Goal: Task Accomplishment & Management: Manage account settings

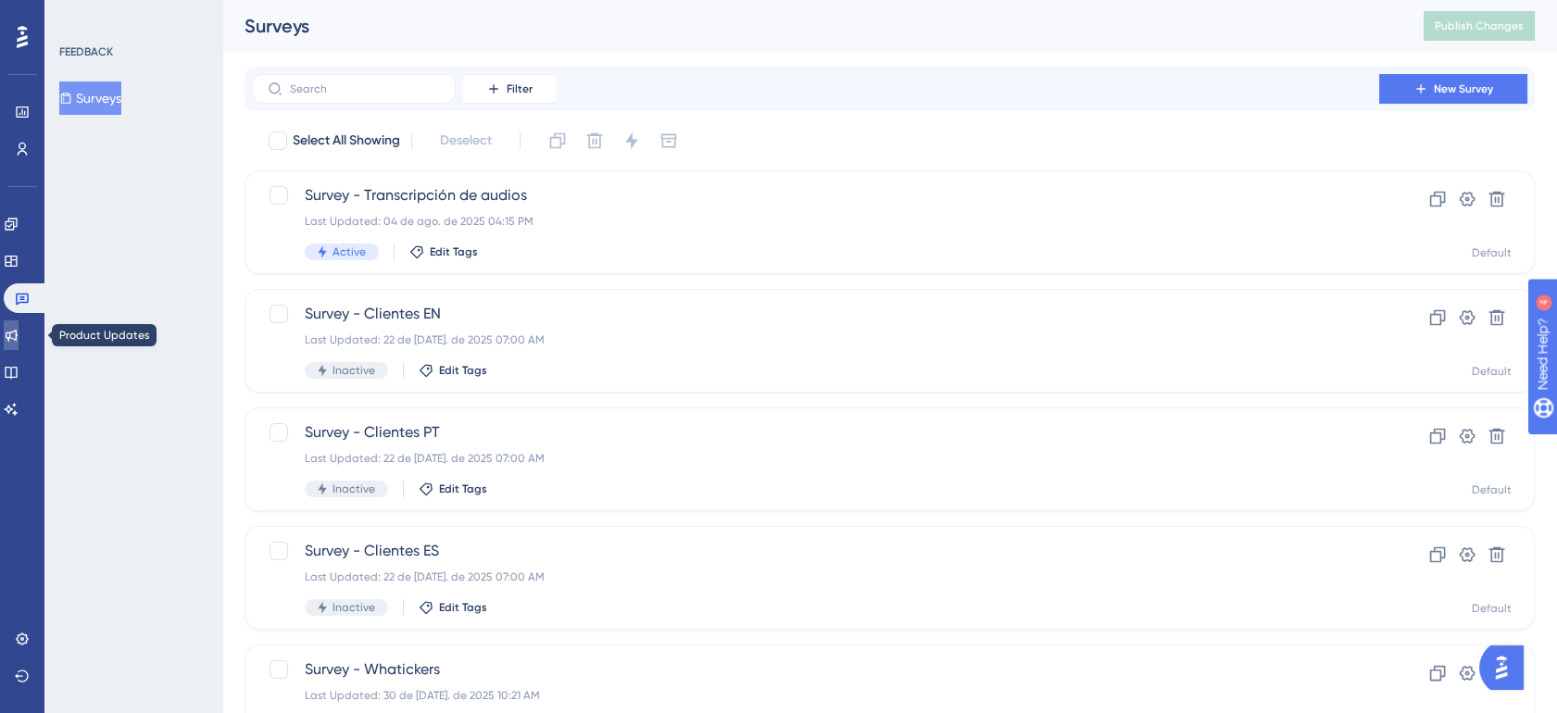
click at [10, 347] on link at bounding box center [11, 335] width 15 height 30
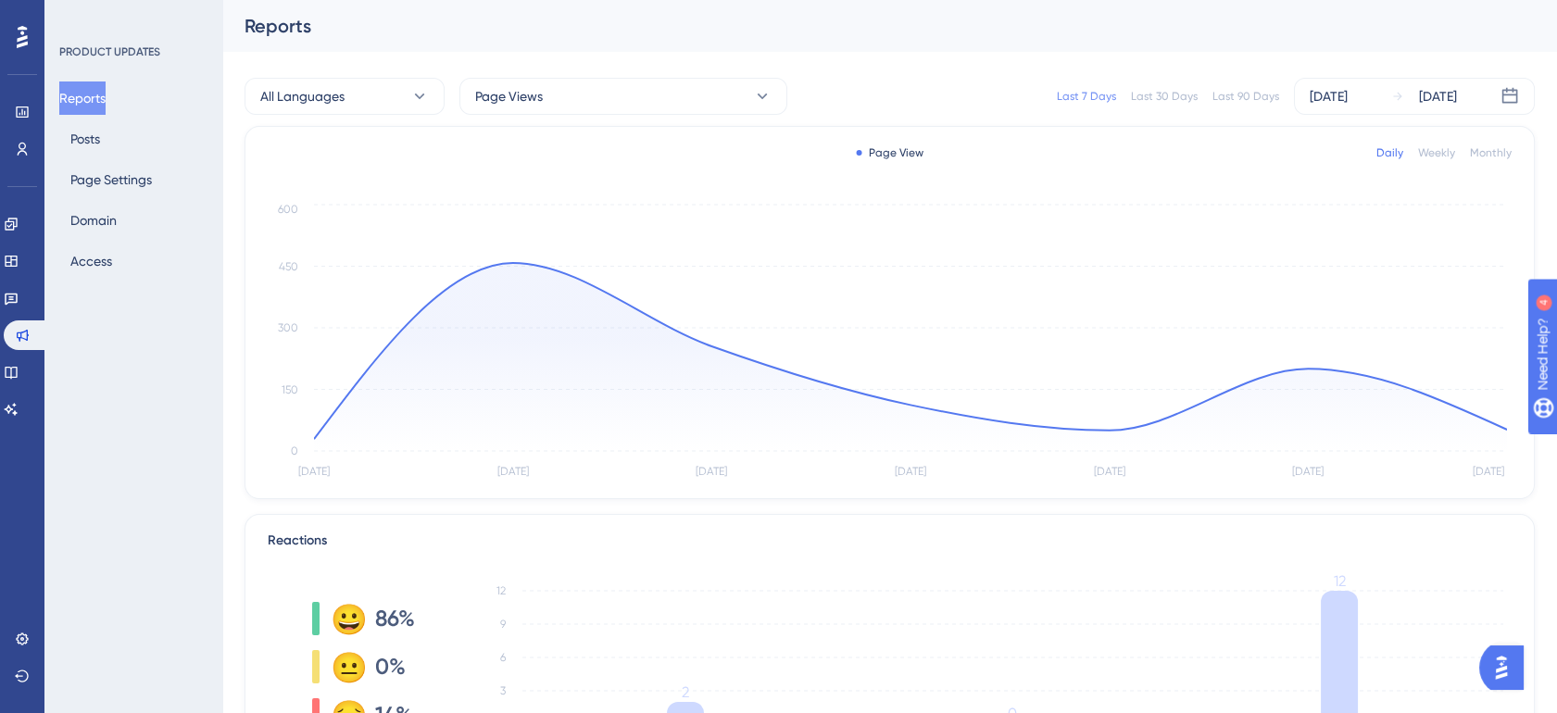
click at [1168, 97] on div "Last 30 Days" at bounding box center [1164, 96] width 67 height 15
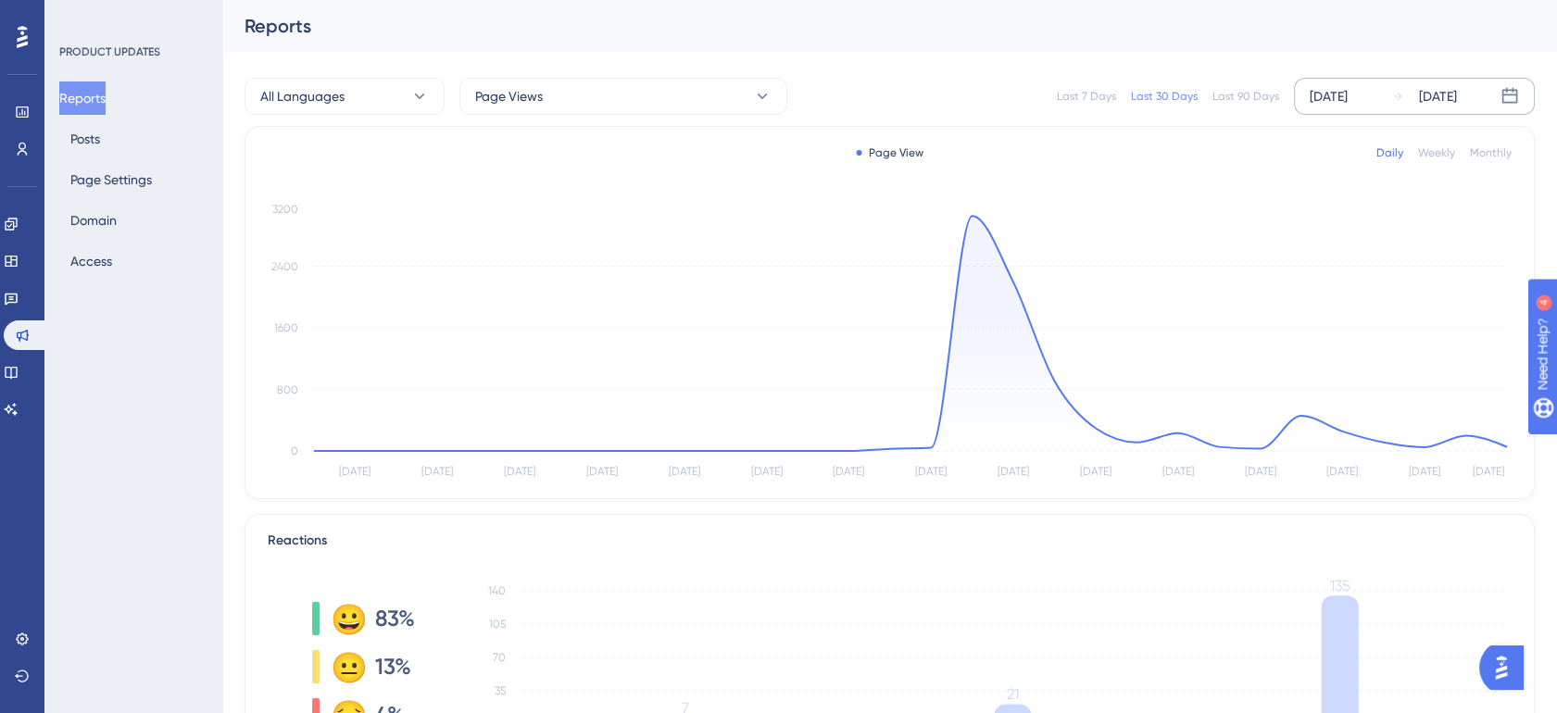
click at [1348, 92] on div "[DATE]" at bounding box center [1329, 96] width 38 height 22
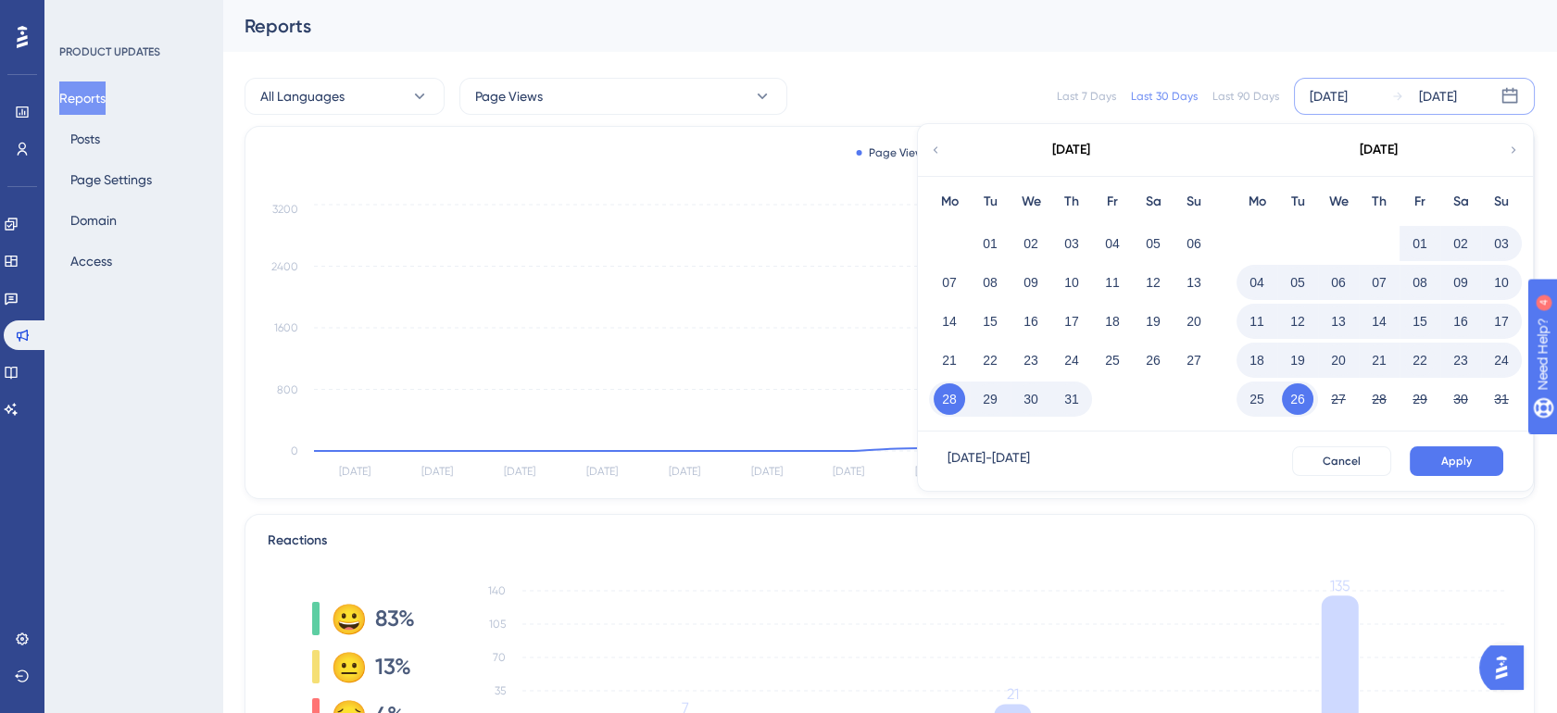
click at [1415, 265] on div "08" at bounding box center [1419, 282] width 41 height 35
click at [1418, 311] on button "15" at bounding box center [1419, 321] width 31 height 31
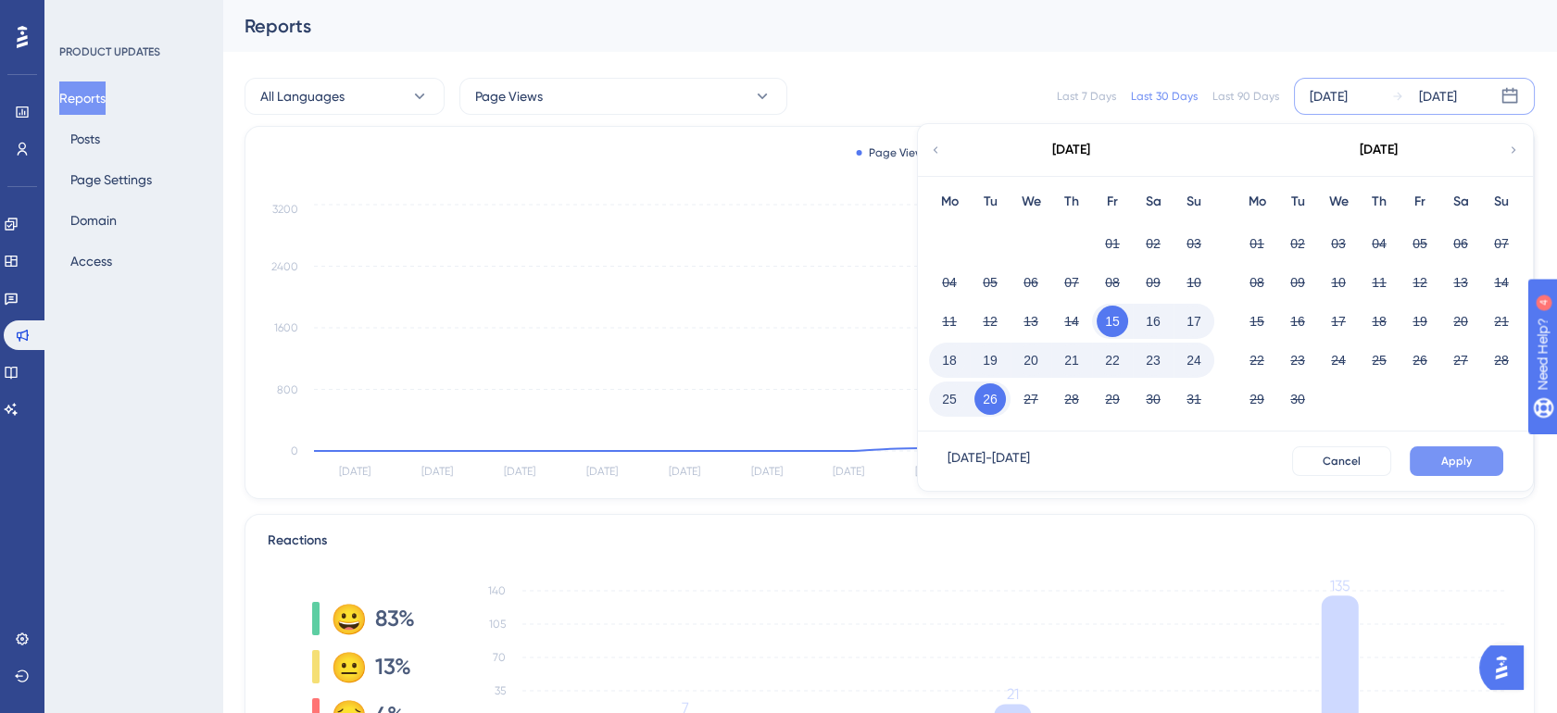
click at [1468, 459] on span "Apply" at bounding box center [1456, 461] width 31 height 15
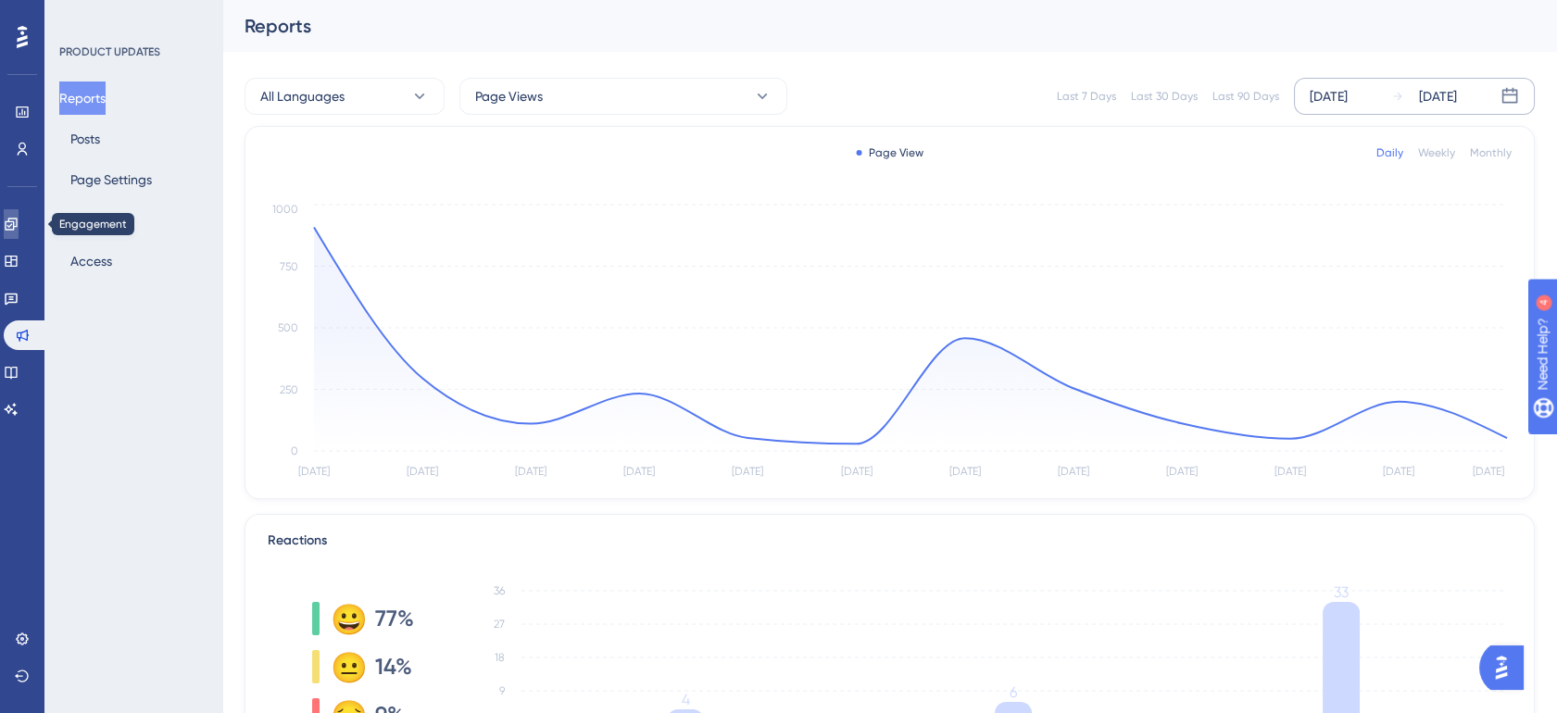
click at [0, 0] on link at bounding box center [0, 0] width 0 height 0
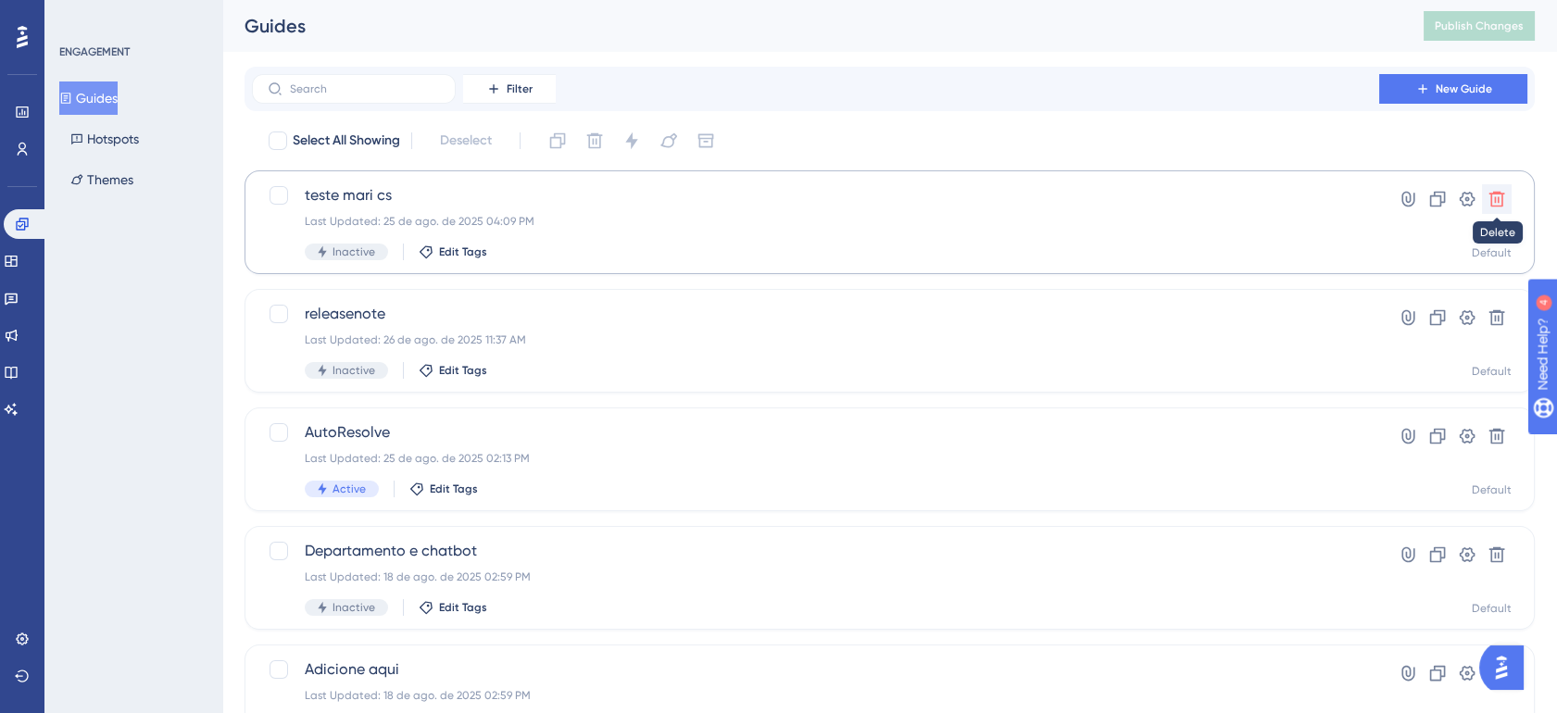
click at [1494, 204] on icon at bounding box center [1496, 199] width 19 height 19
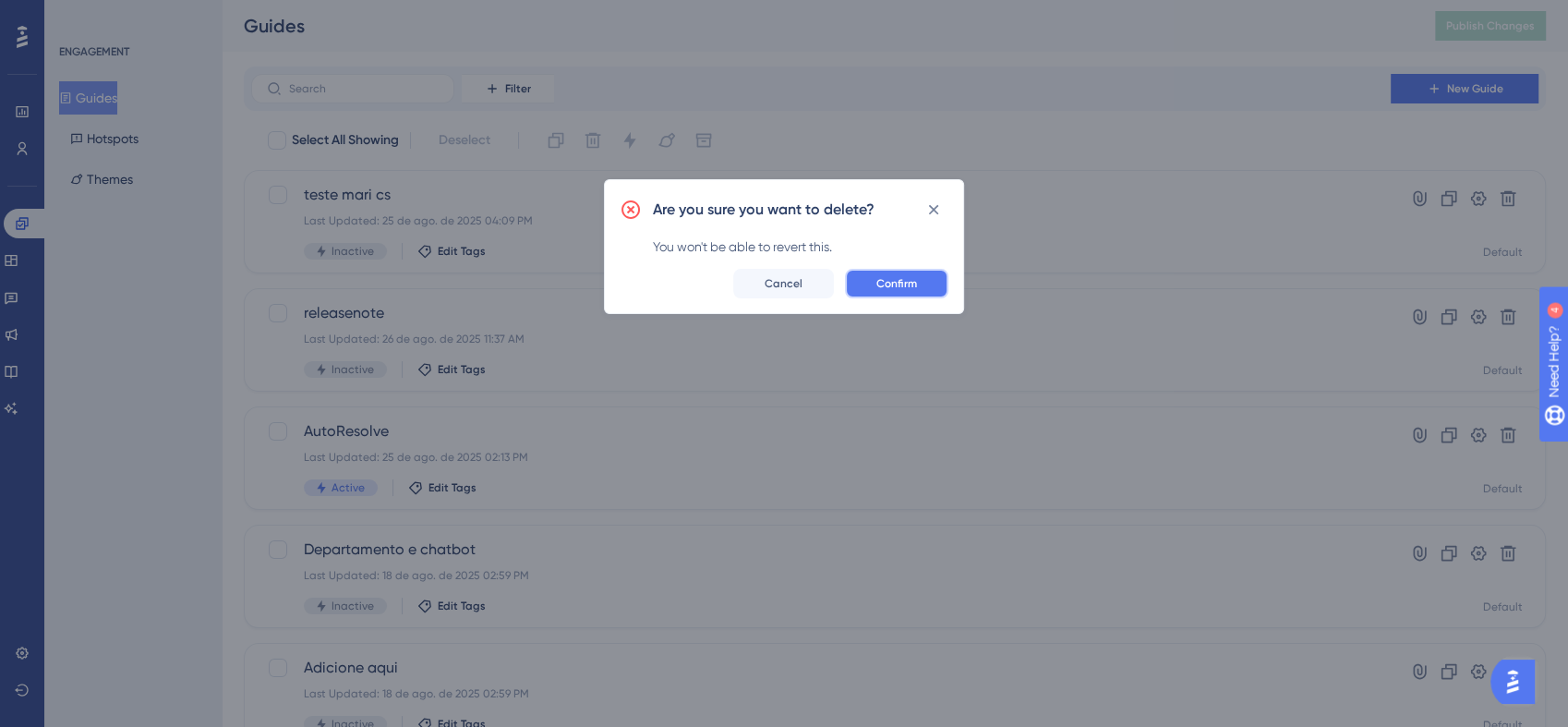
click at [910, 276] on span "Confirm" at bounding box center [896, 283] width 41 height 15
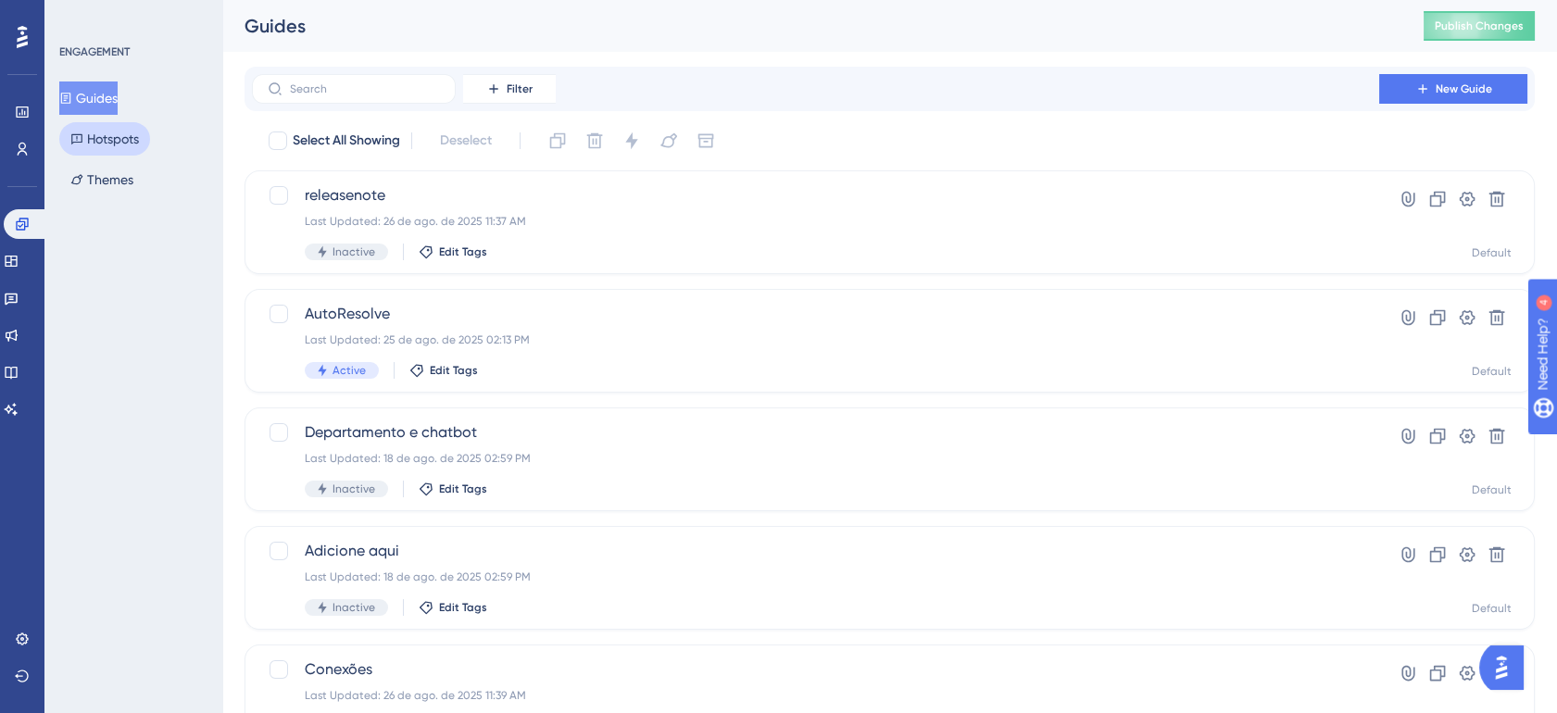
click at [133, 146] on button "Hotspots" at bounding box center [104, 138] width 91 height 33
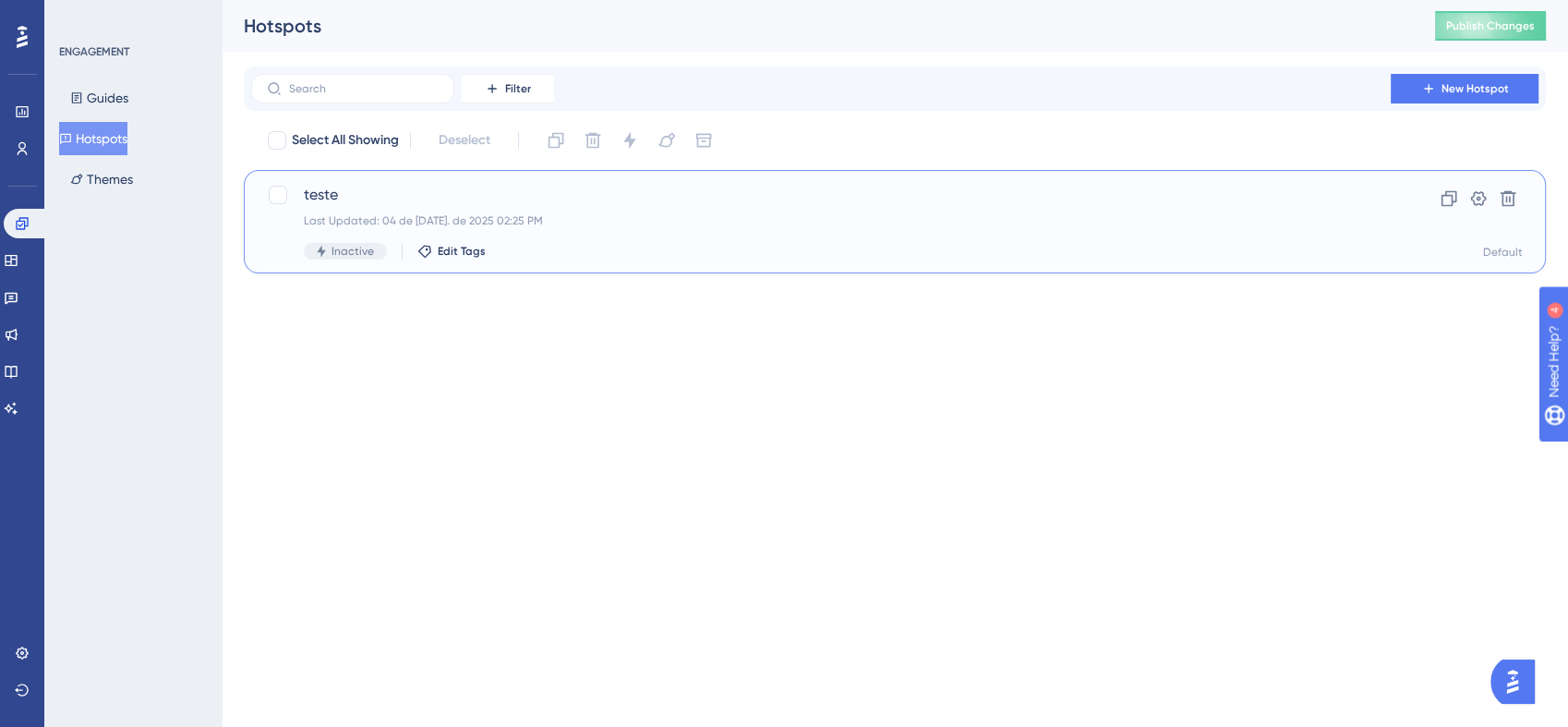
click at [845, 216] on div "Last Updated: 04 de [DATE]. de 2025 02:25 PM" at bounding box center [820, 220] width 1034 height 15
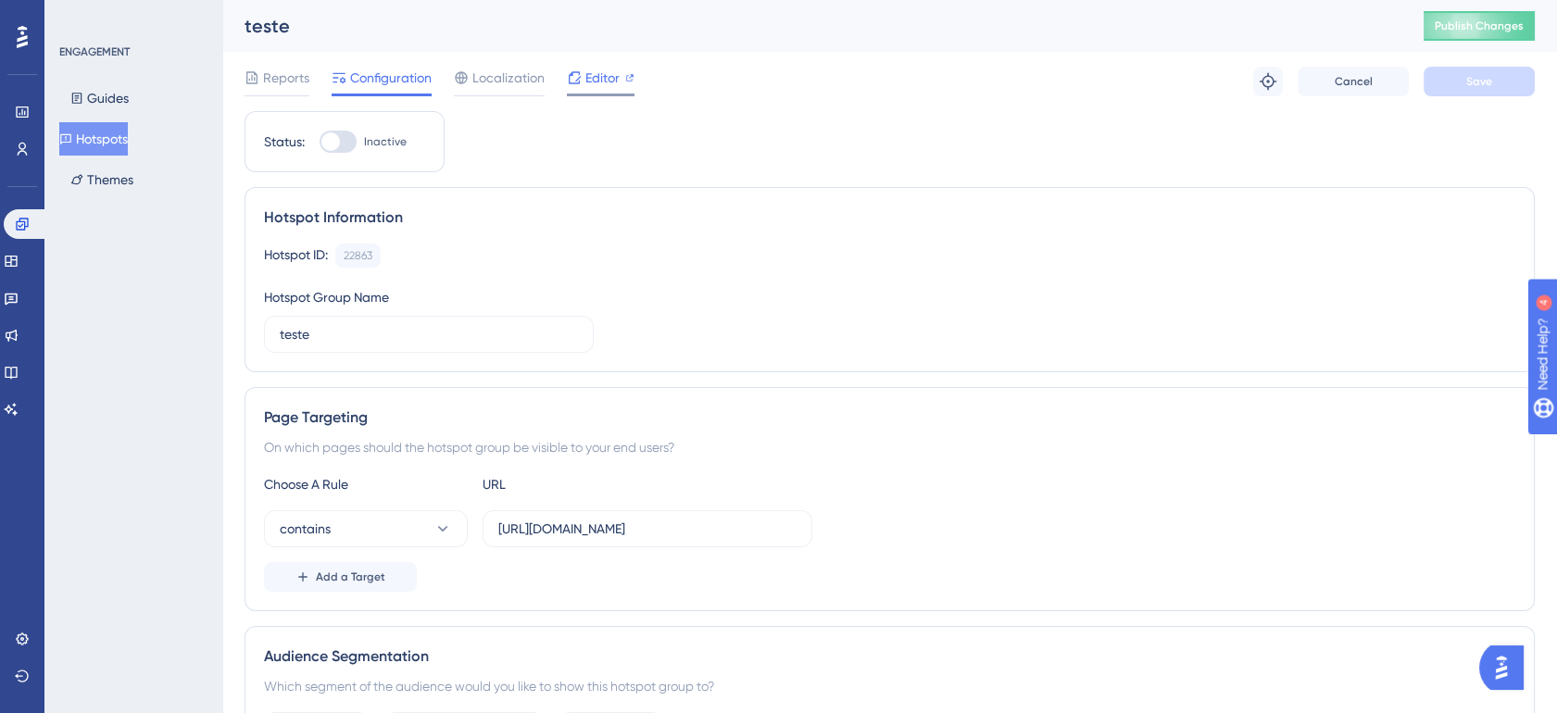
click at [593, 88] on div "Editor" at bounding box center [601, 82] width 68 height 30
click at [663, 370] on div "Hotspot Information Hotspot ID: 22863 Copy Hotspot Group Name teste" at bounding box center [890, 279] width 1290 height 185
click at [19, 396] on link at bounding box center [11, 410] width 15 height 30
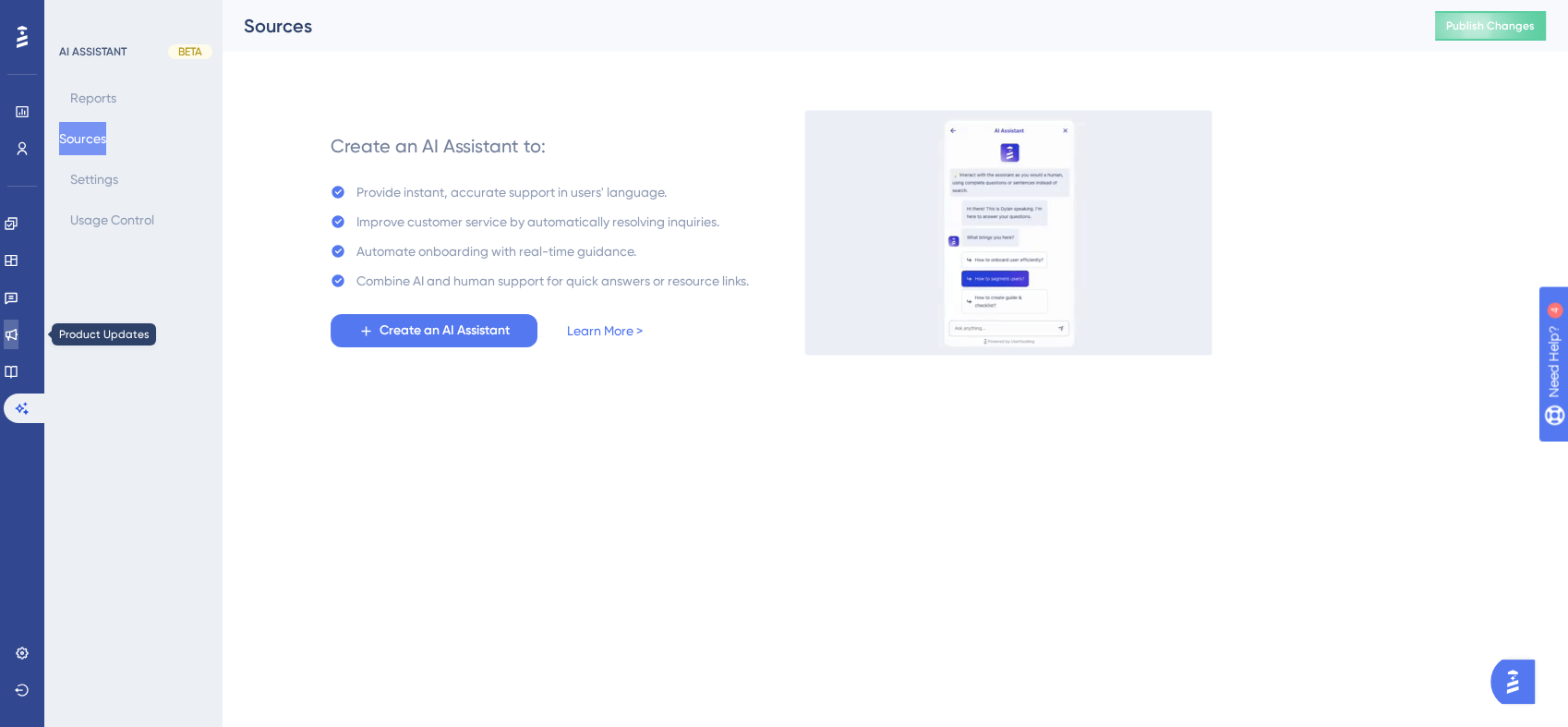
click at [19, 332] on link at bounding box center [11, 334] width 15 height 30
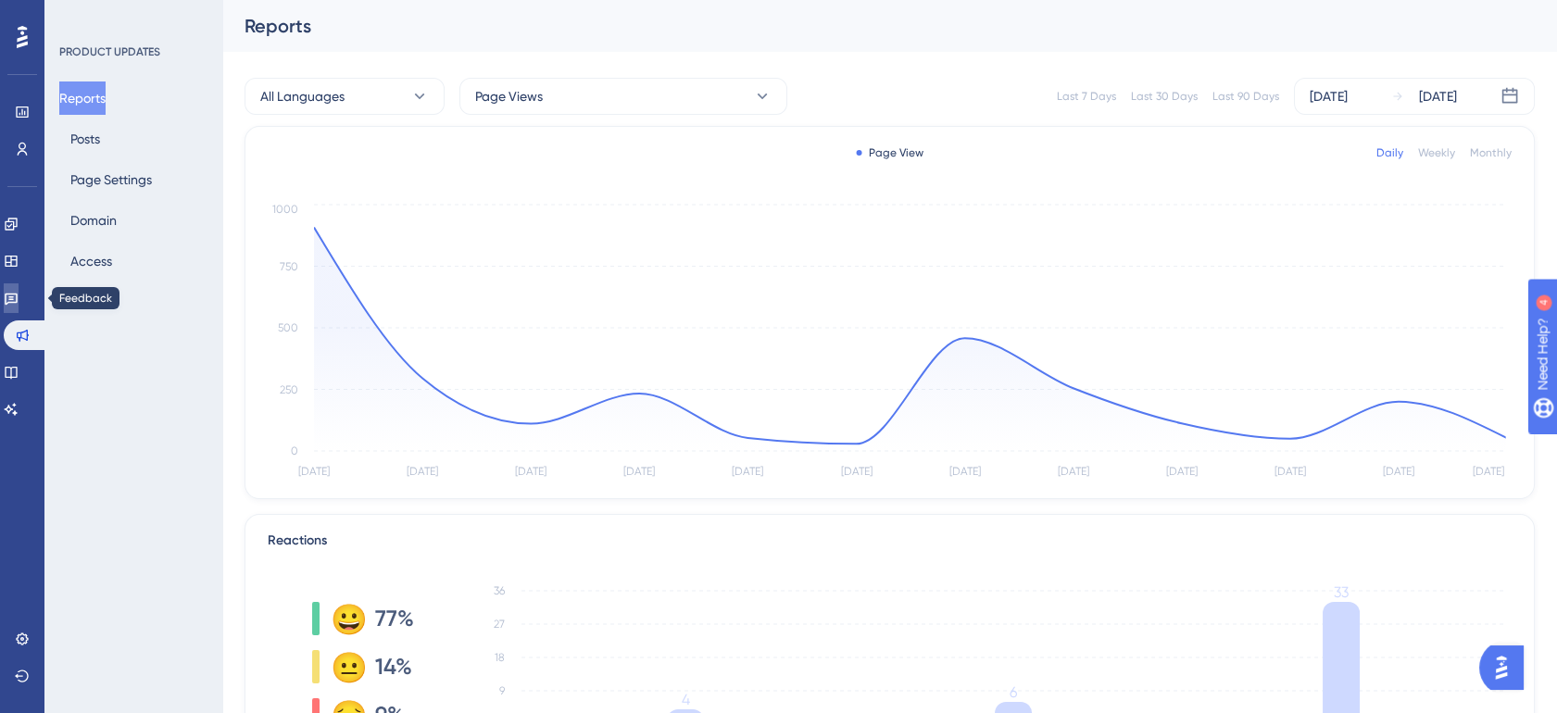
click at [19, 300] on link at bounding box center [11, 298] width 15 height 30
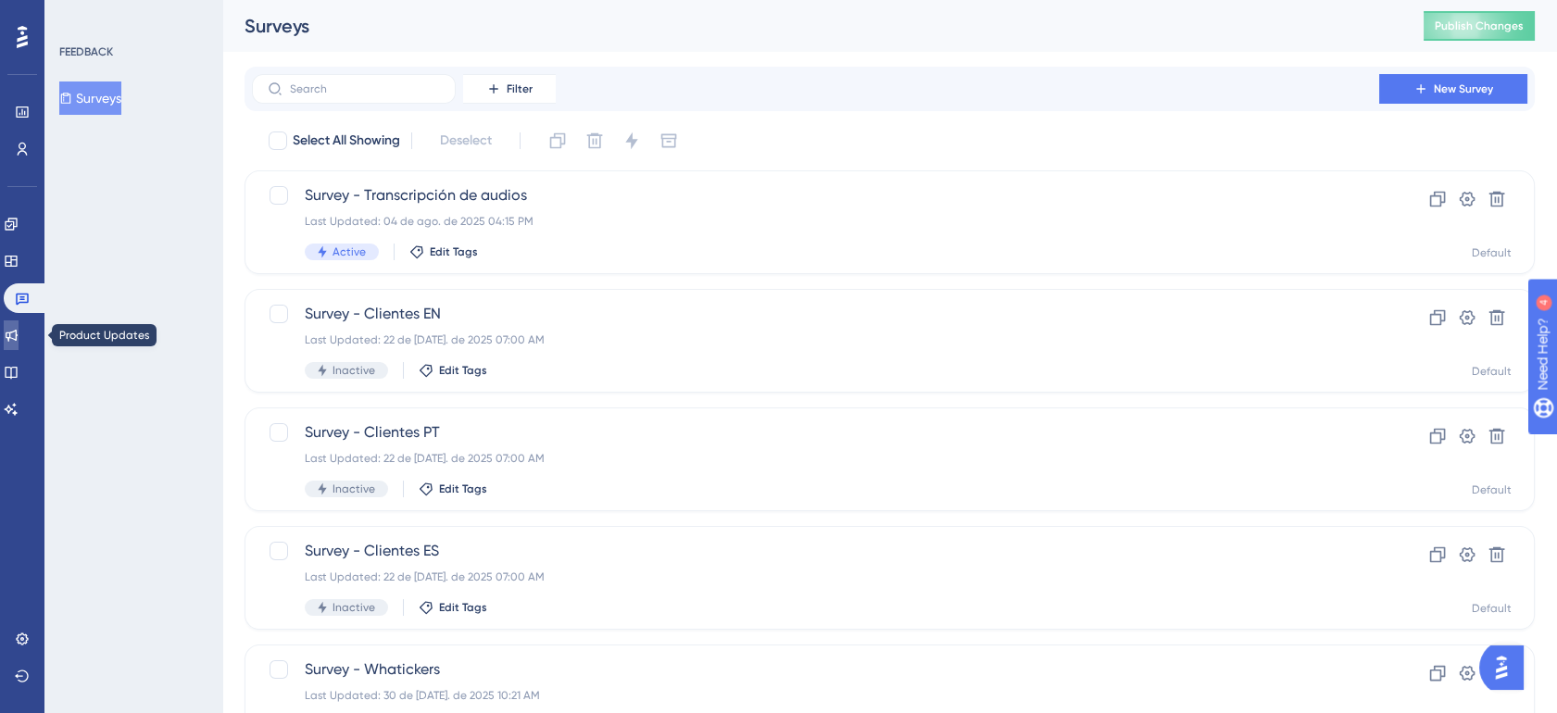
click at [19, 328] on link at bounding box center [11, 335] width 15 height 30
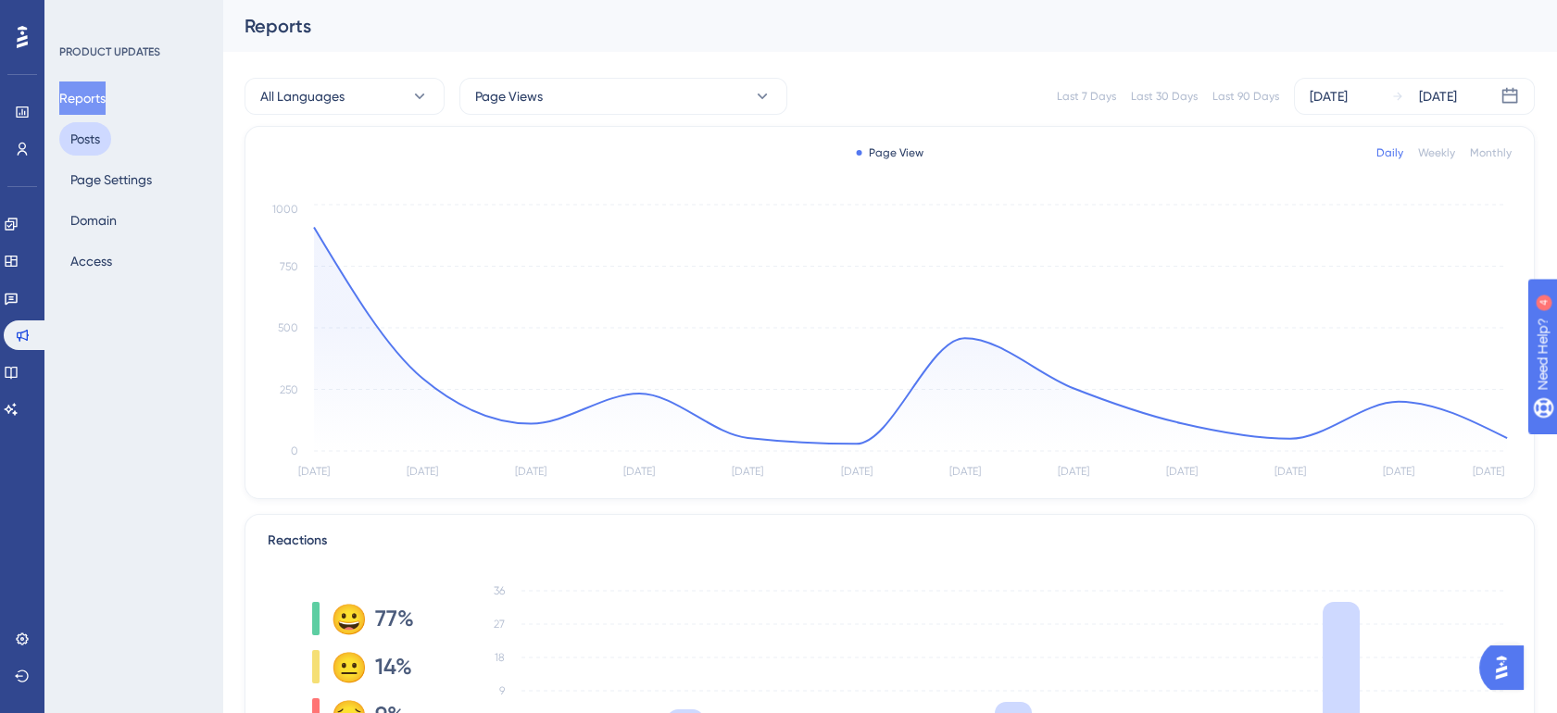
click at [92, 131] on button "Posts" at bounding box center [85, 138] width 52 height 33
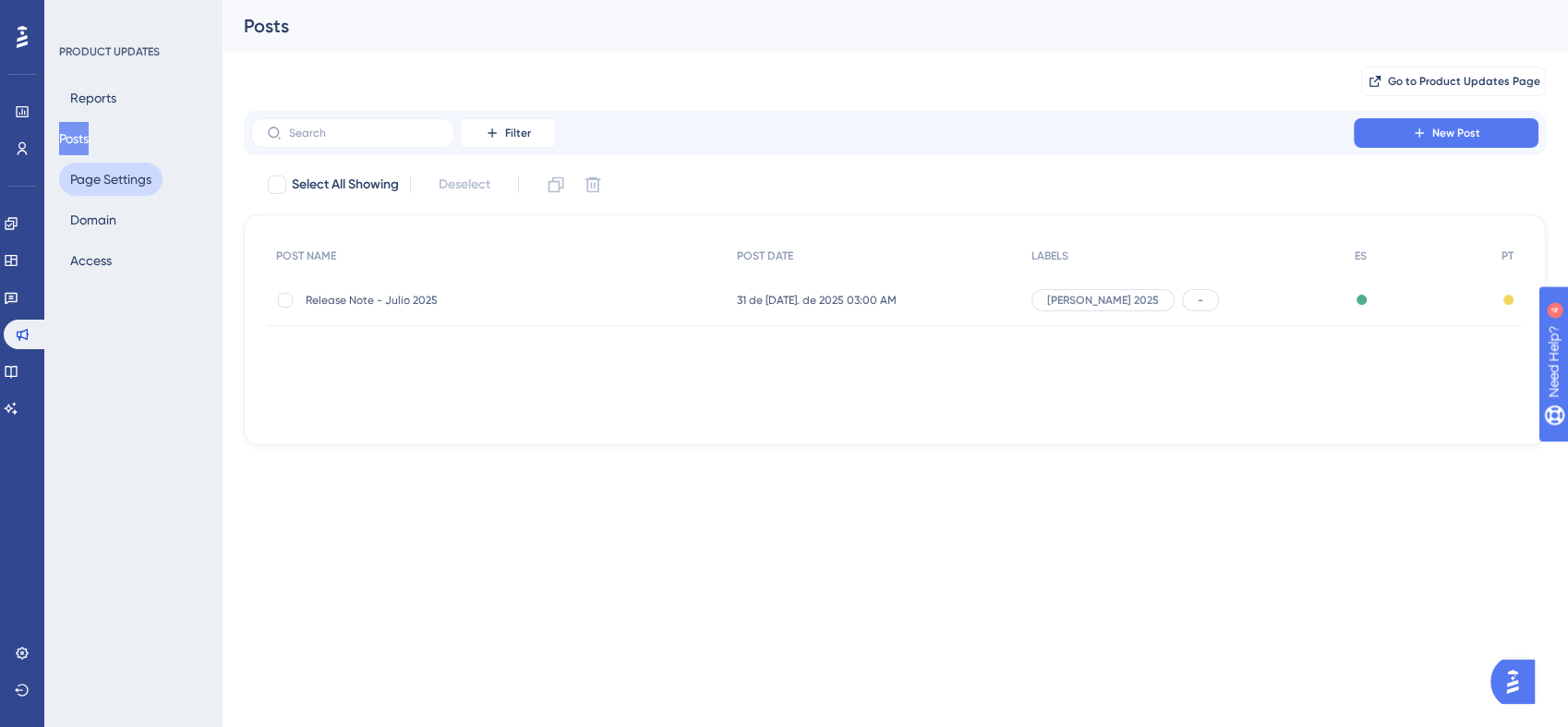
click at [119, 173] on button "Page Settings" at bounding box center [111, 179] width 104 height 33
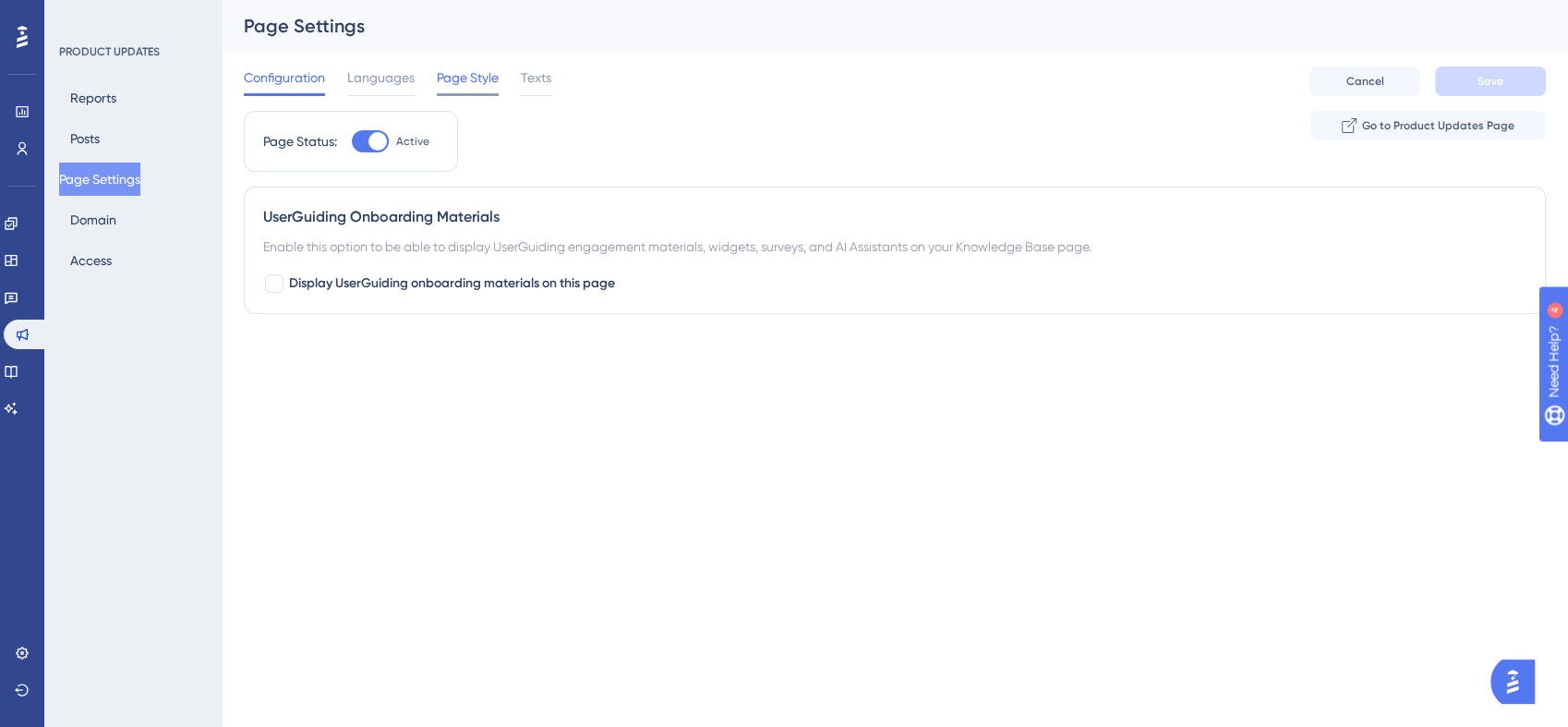
click at [469, 75] on span "Page Style" at bounding box center [468, 78] width 62 height 22
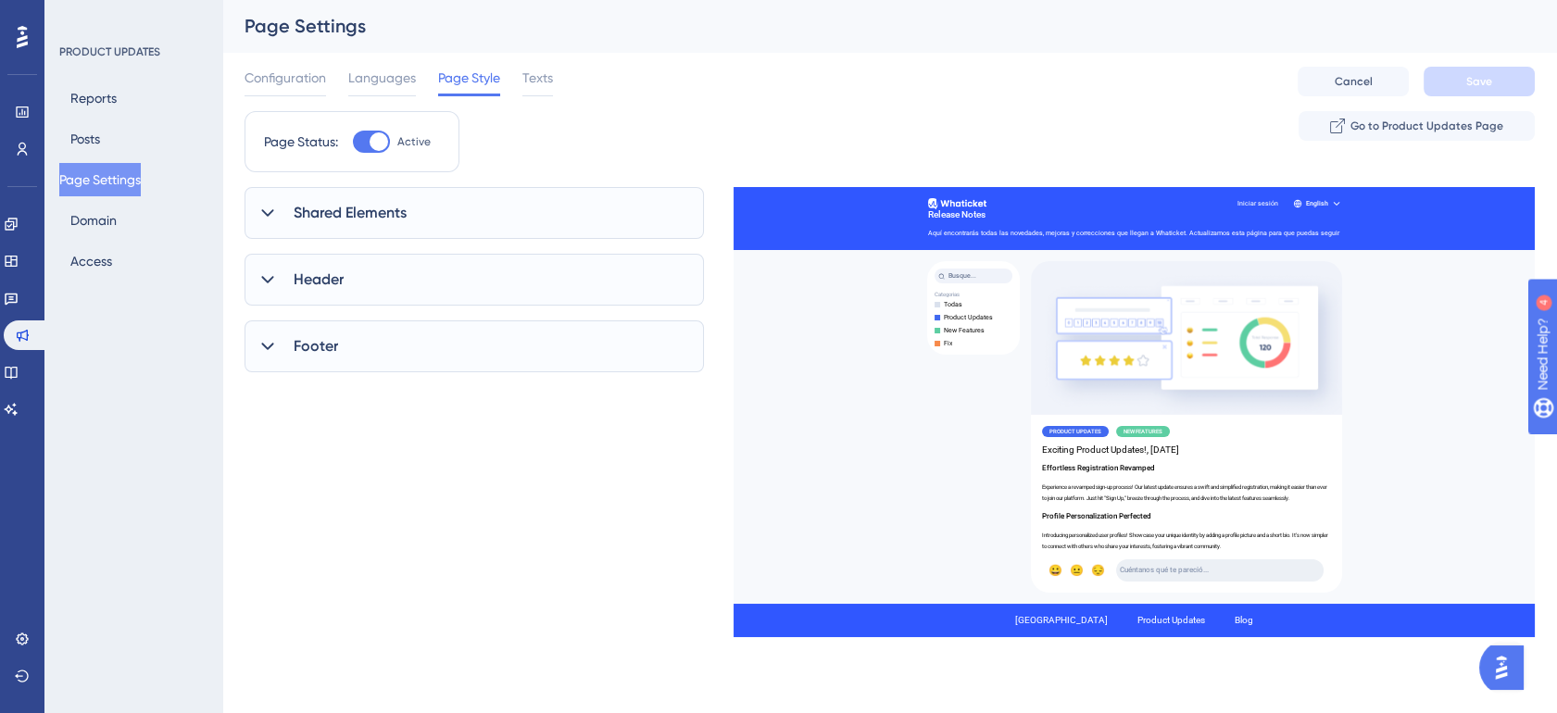
click at [459, 226] on div "Shared Elements" at bounding box center [474, 213] width 459 height 52
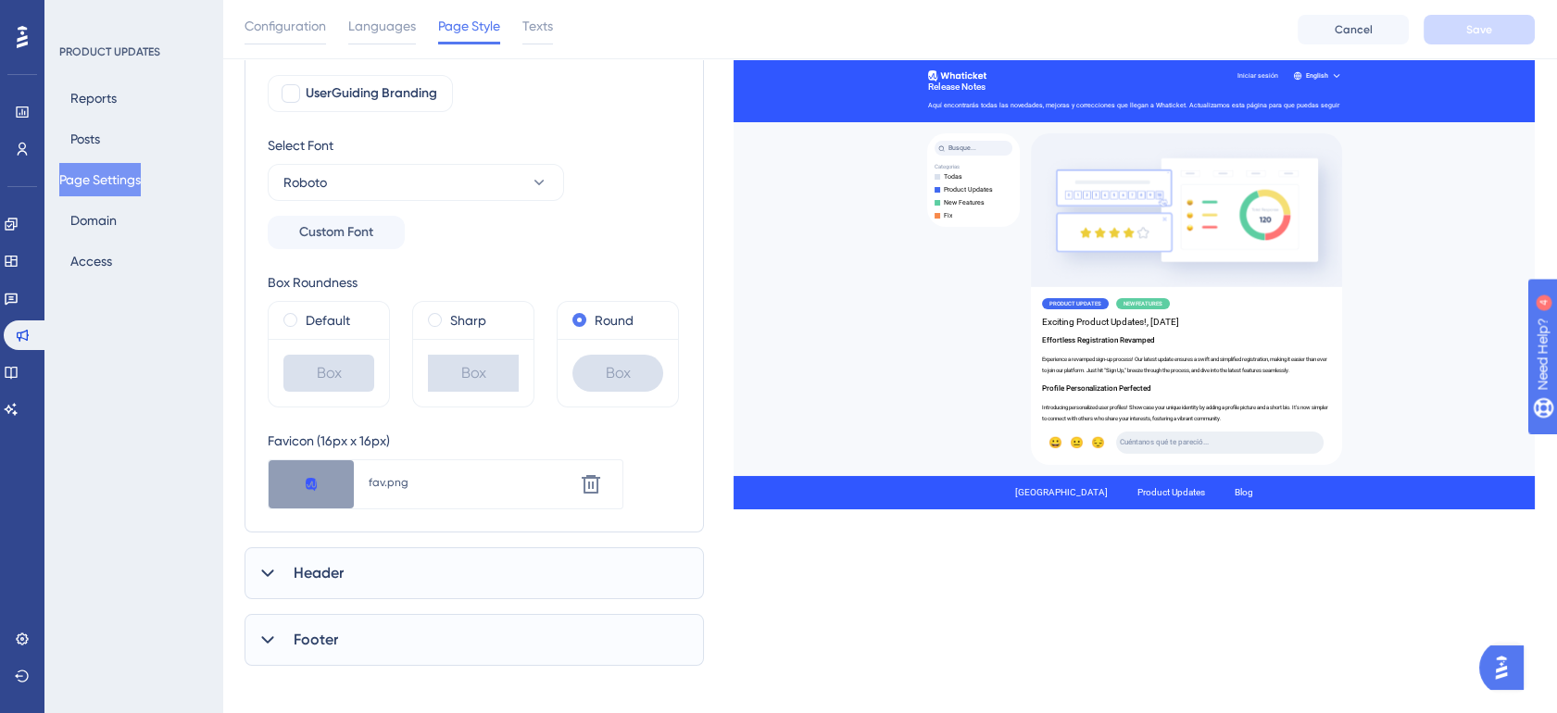
scroll to position [206, 0]
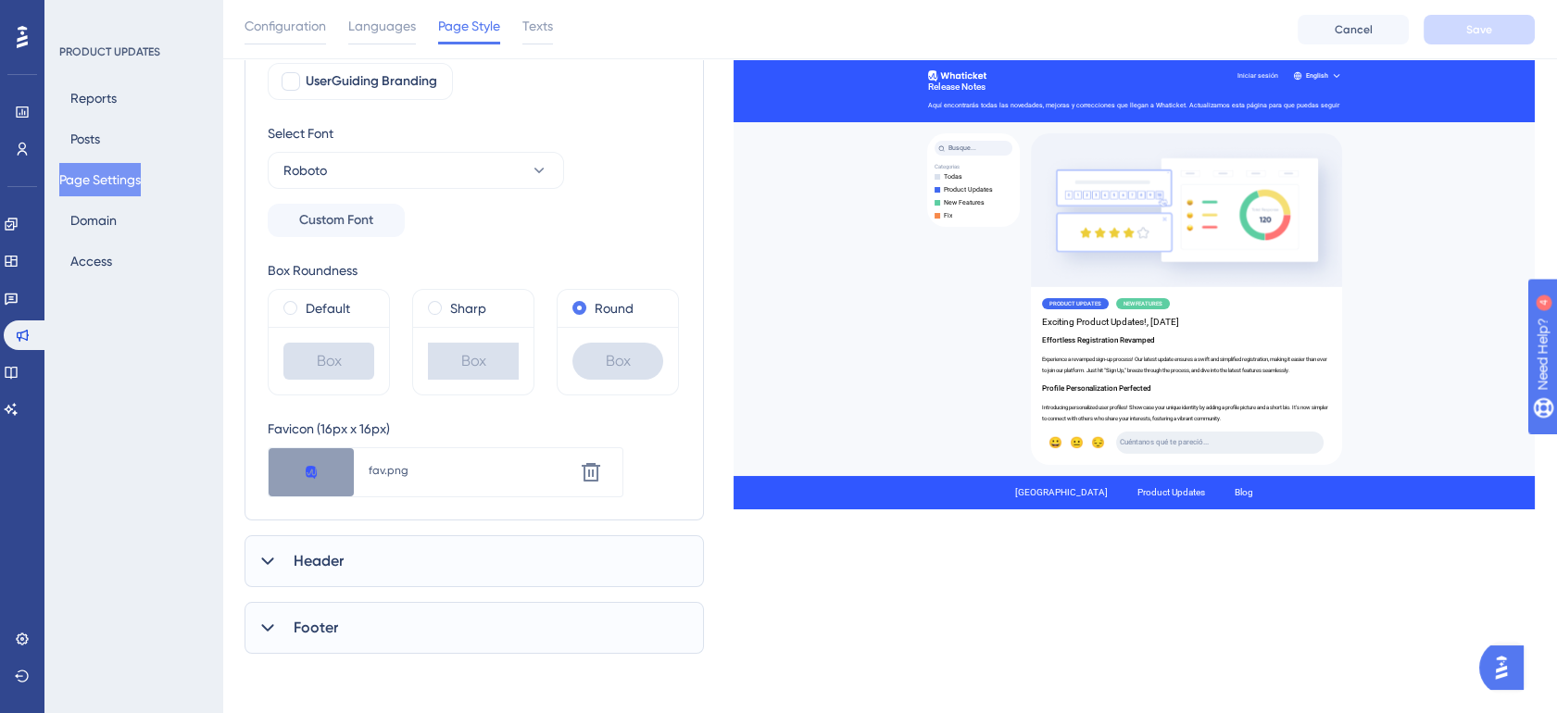
click at [399, 571] on div "Header" at bounding box center [474, 561] width 459 height 52
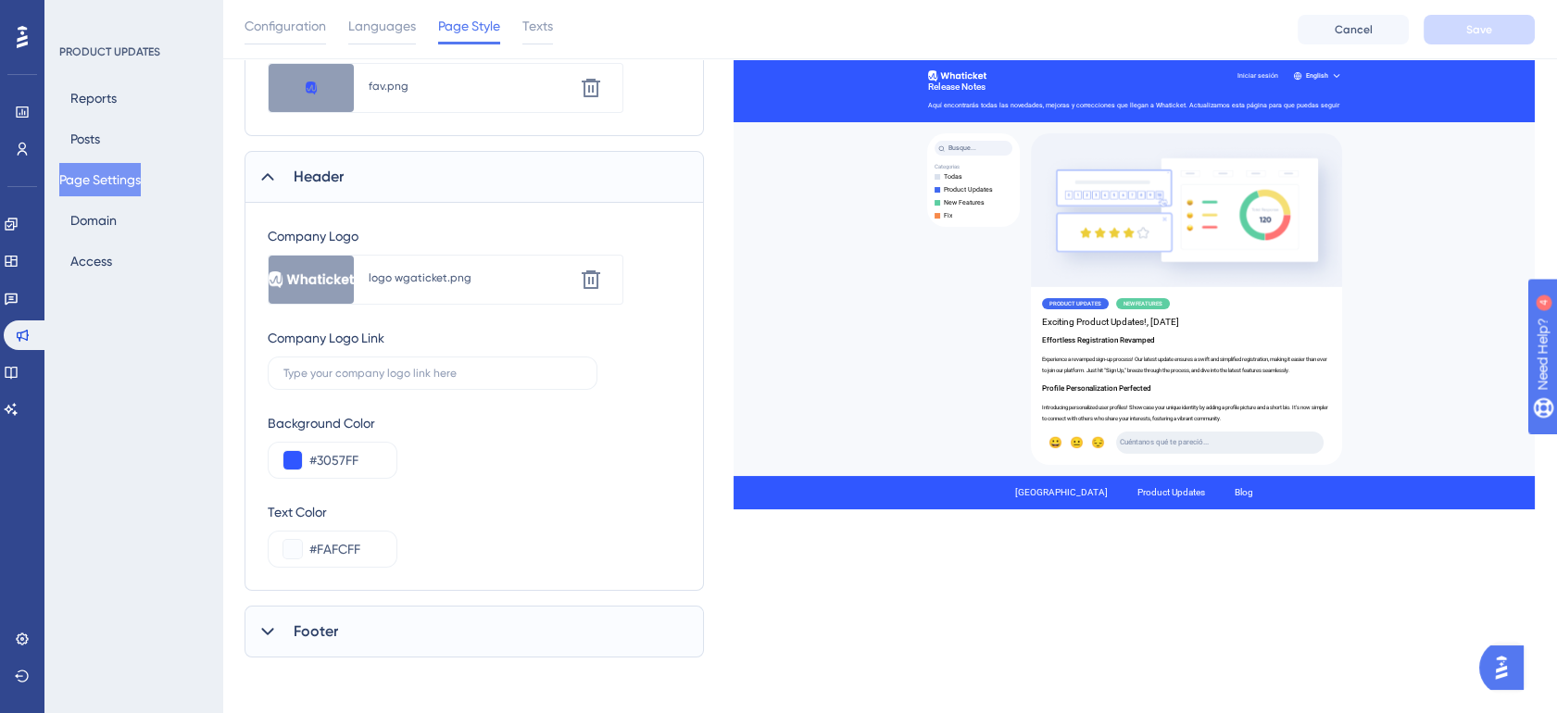
scroll to position [593, 0]
click at [377, 616] on div "Footer" at bounding box center [474, 629] width 459 height 52
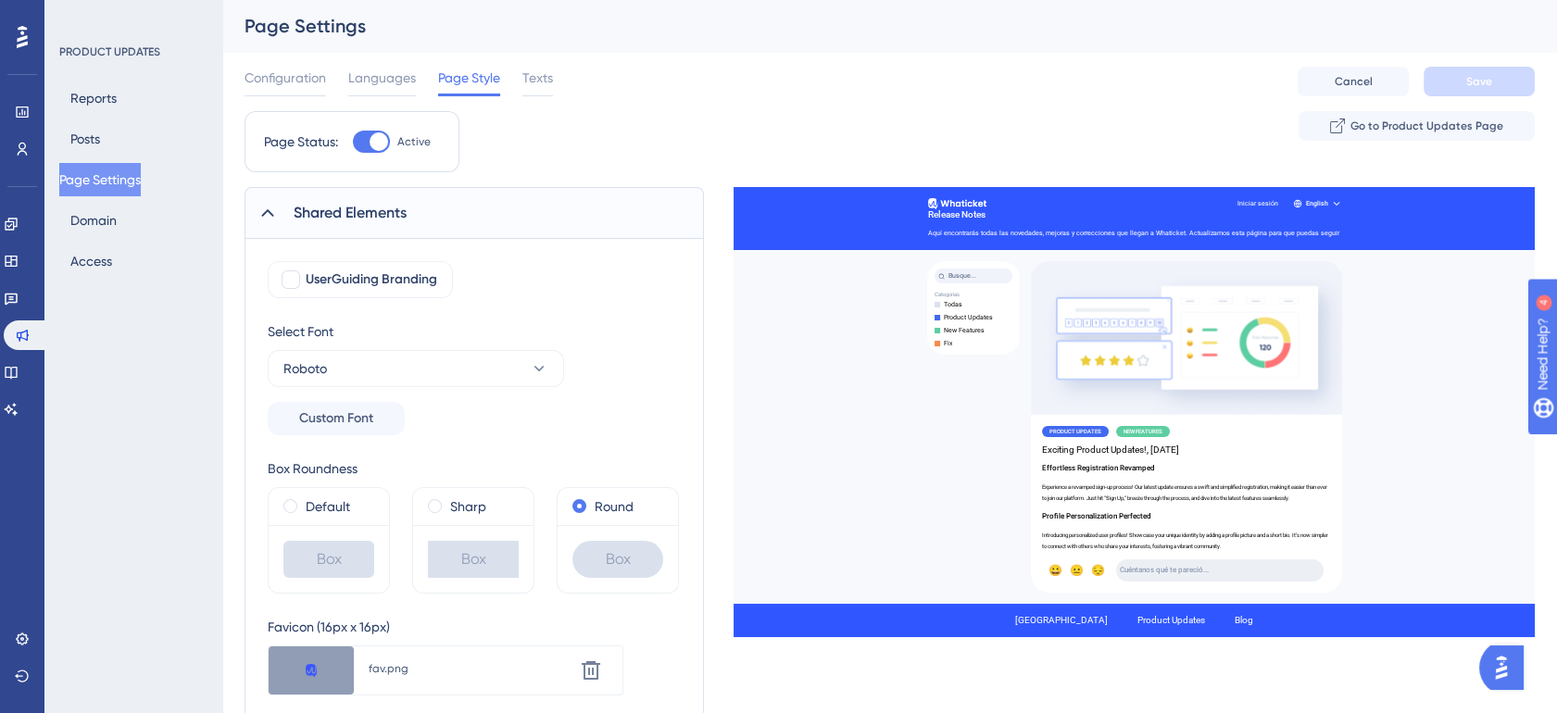
scroll to position [0, 0]
click at [388, 82] on span "Languages" at bounding box center [382, 78] width 68 height 22
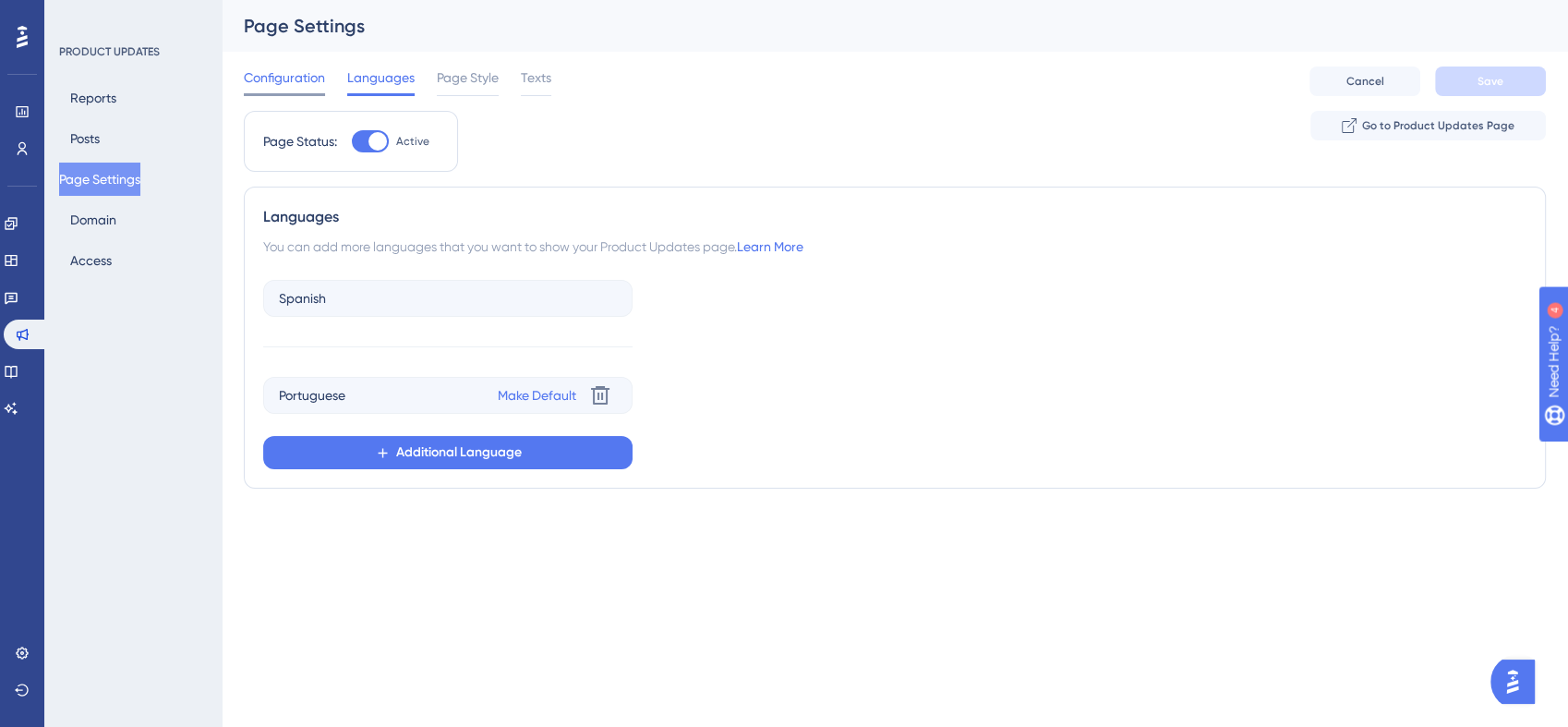
click at [316, 75] on span "Configuration" at bounding box center [285, 78] width 82 height 22
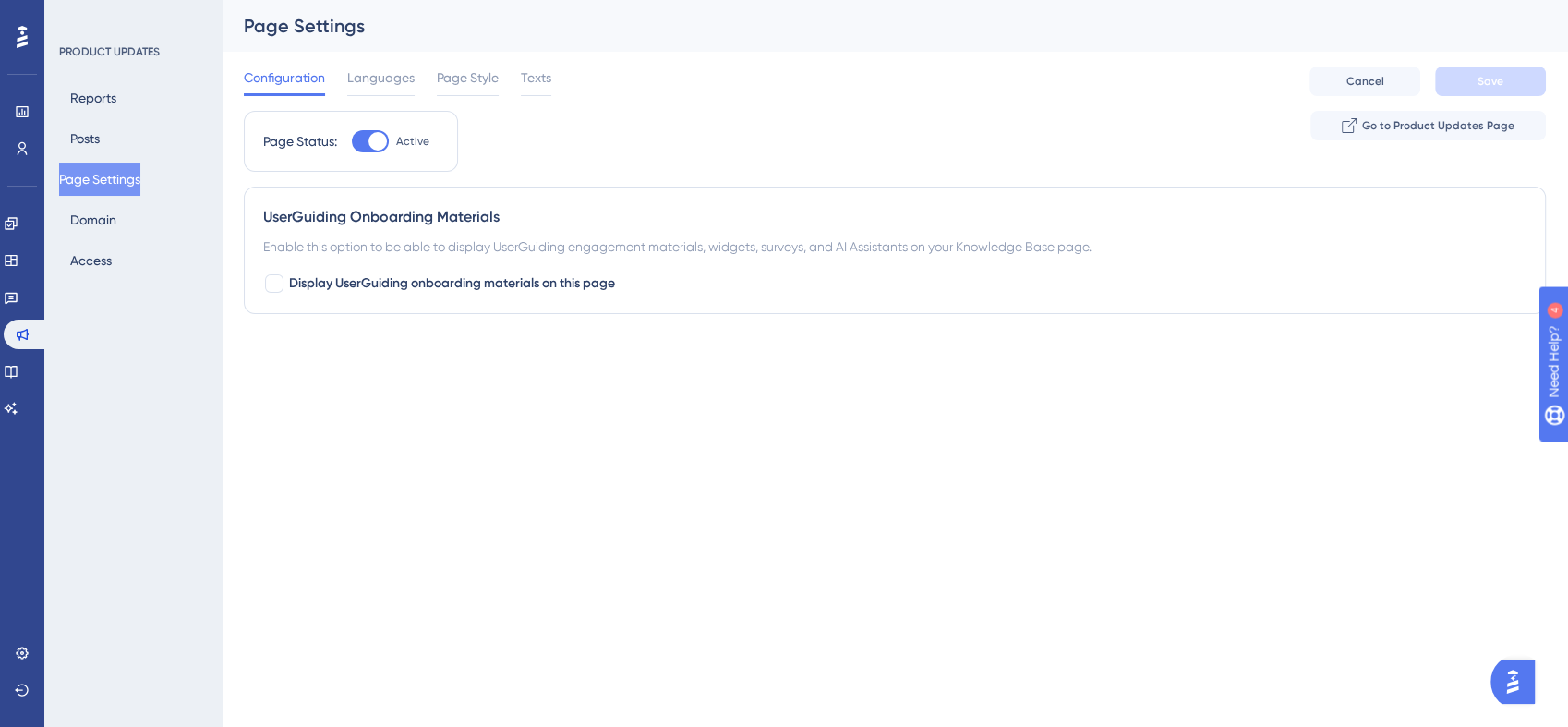
click at [95, 174] on button "Page Settings" at bounding box center [100, 179] width 82 height 33
click at [117, 95] on button "Reports" at bounding box center [93, 98] width 69 height 33
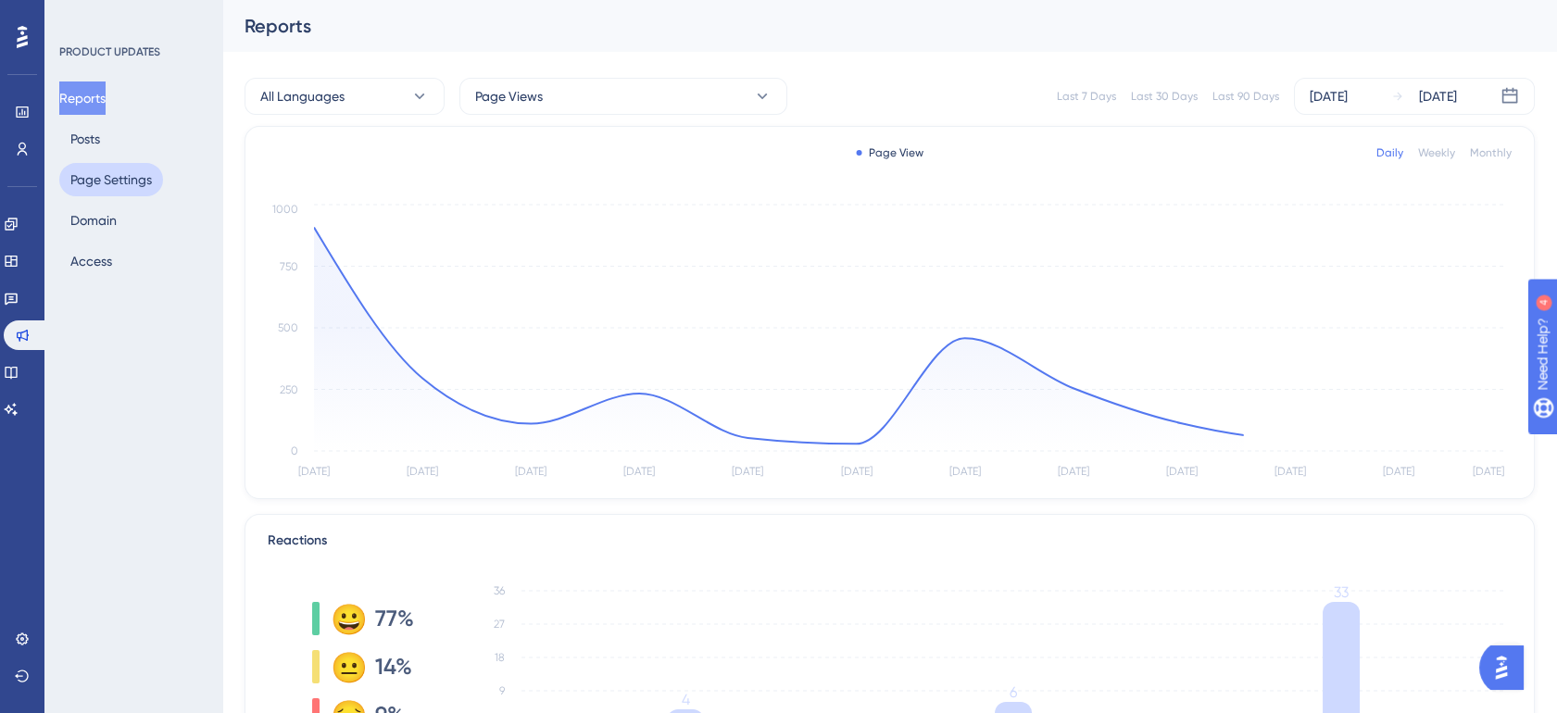
click at [105, 173] on button "Page Settings" at bounding box center [111, 179] width 104 height 33
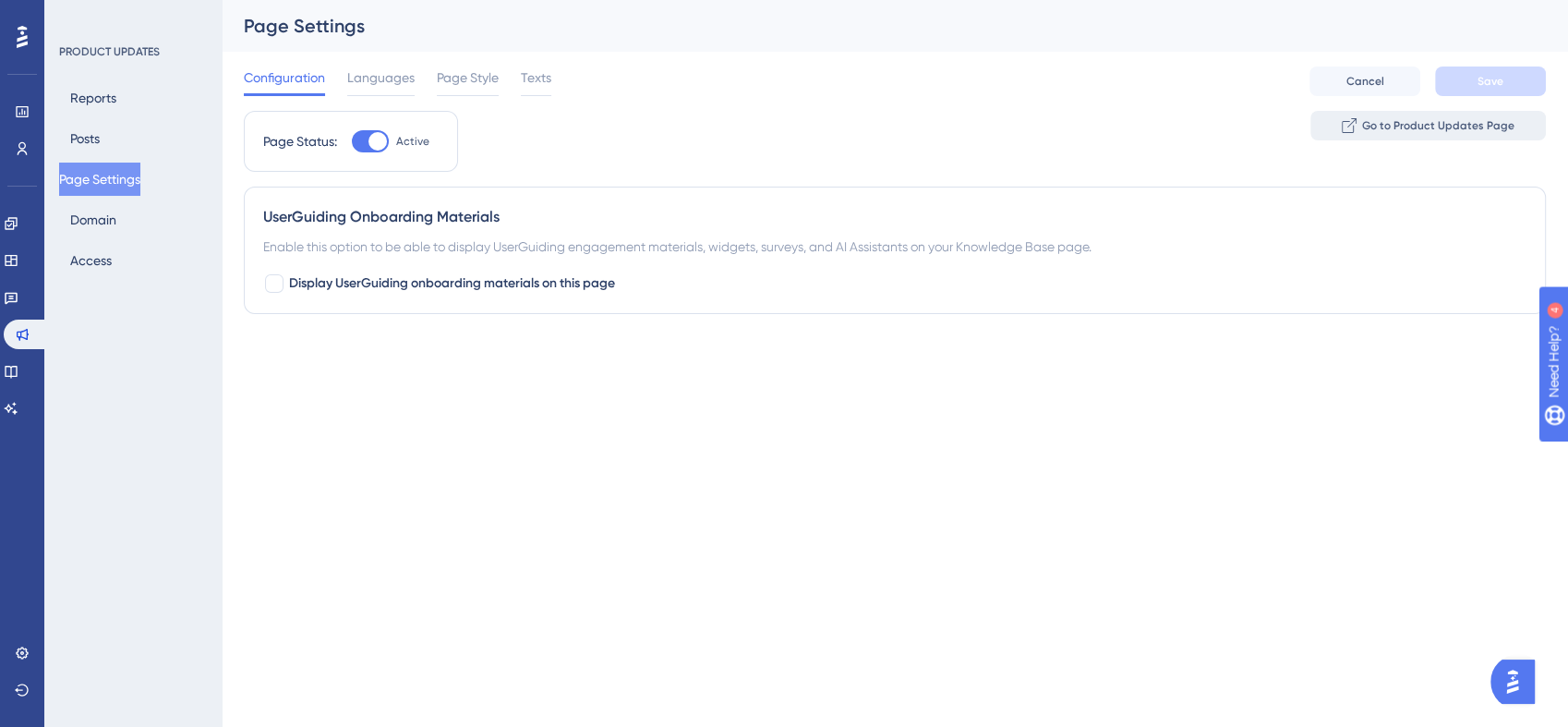
click at [1435, 119] on span "Go to Product Updates Page" at bounding box center [1437, 126] width 153 height 15
click at [485, 73] on span "Page Style" at bounding box center [468, 78] width 62 height 22
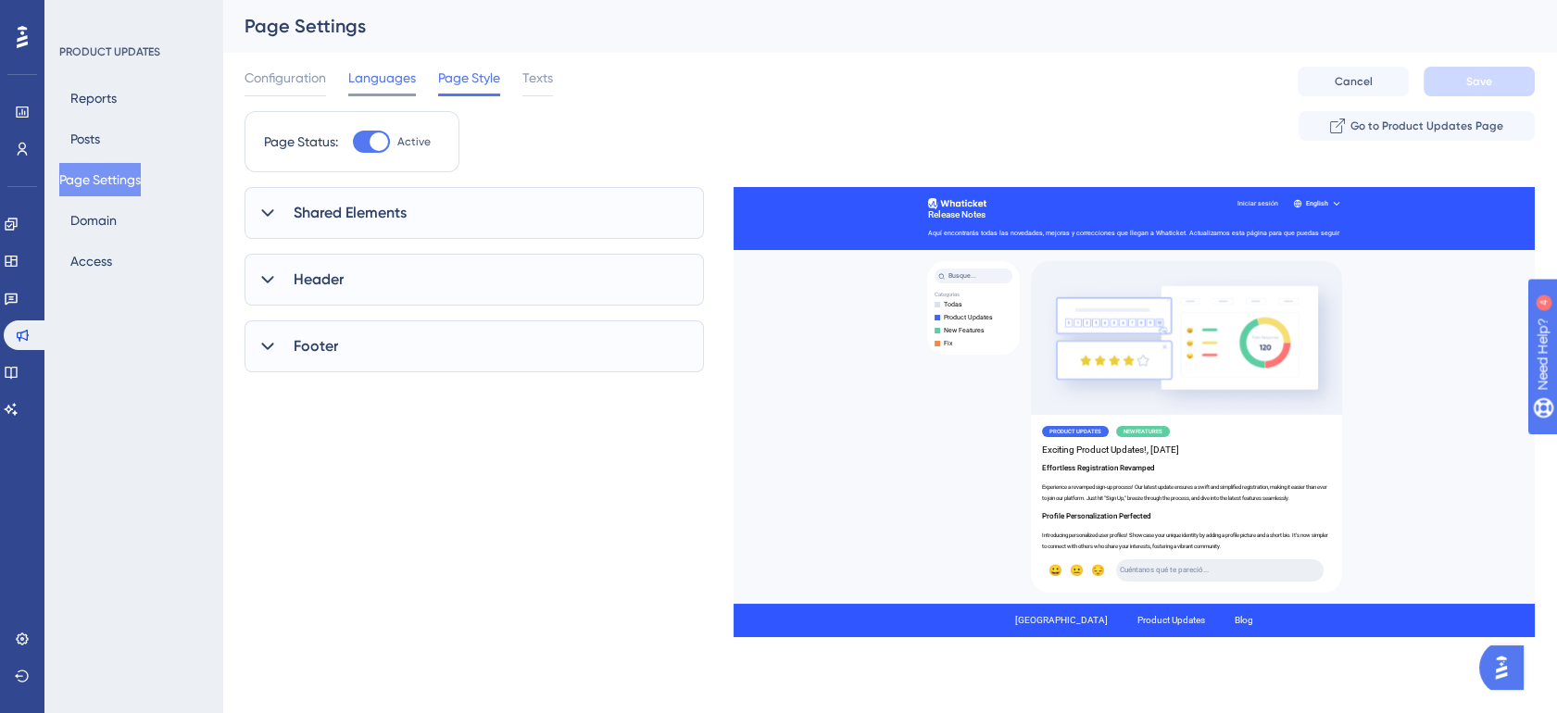
click at [397, 72] on span "Languages" at bounding box center [382, 78] width 68 height 22
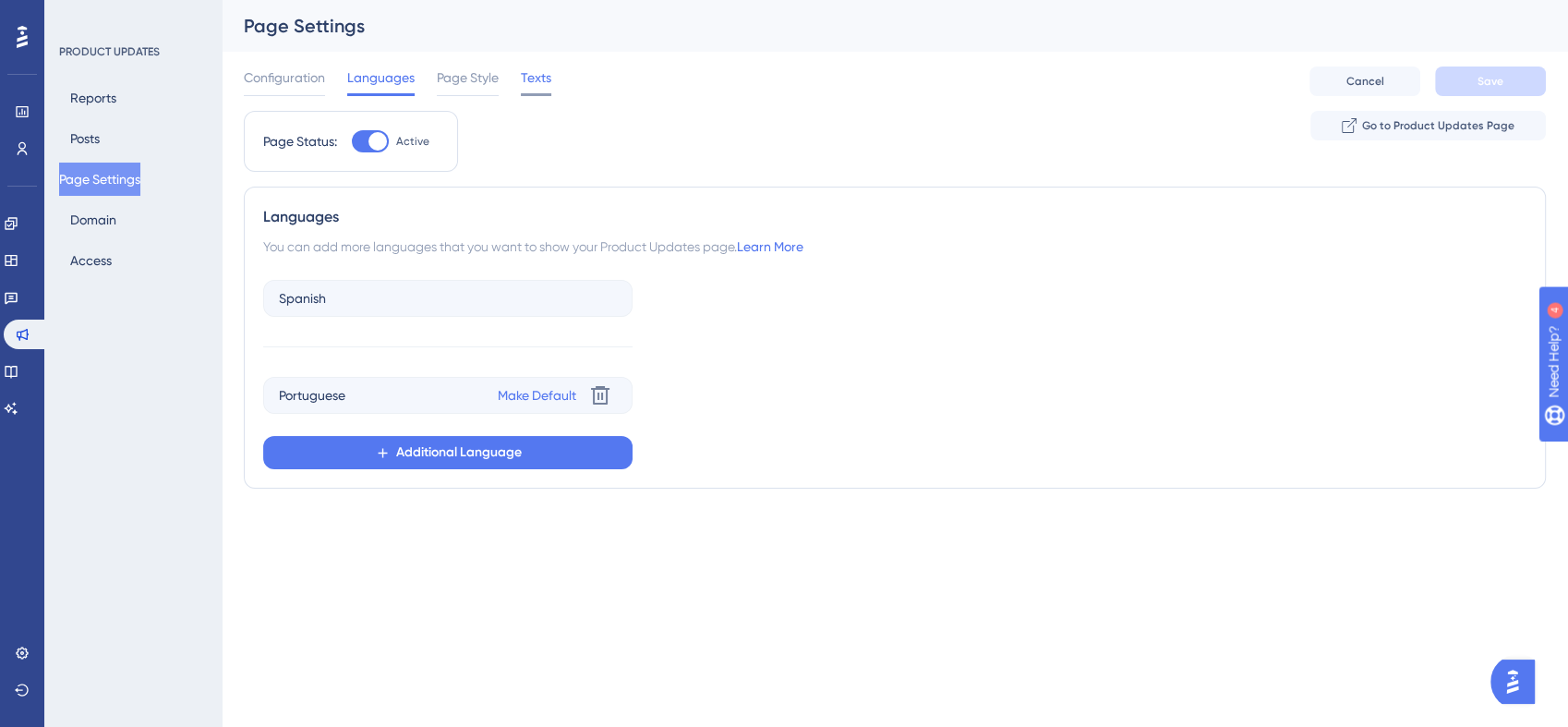
click at [534, 81] on span "Texts" at bounding box center [535, 78] width 31 height 22
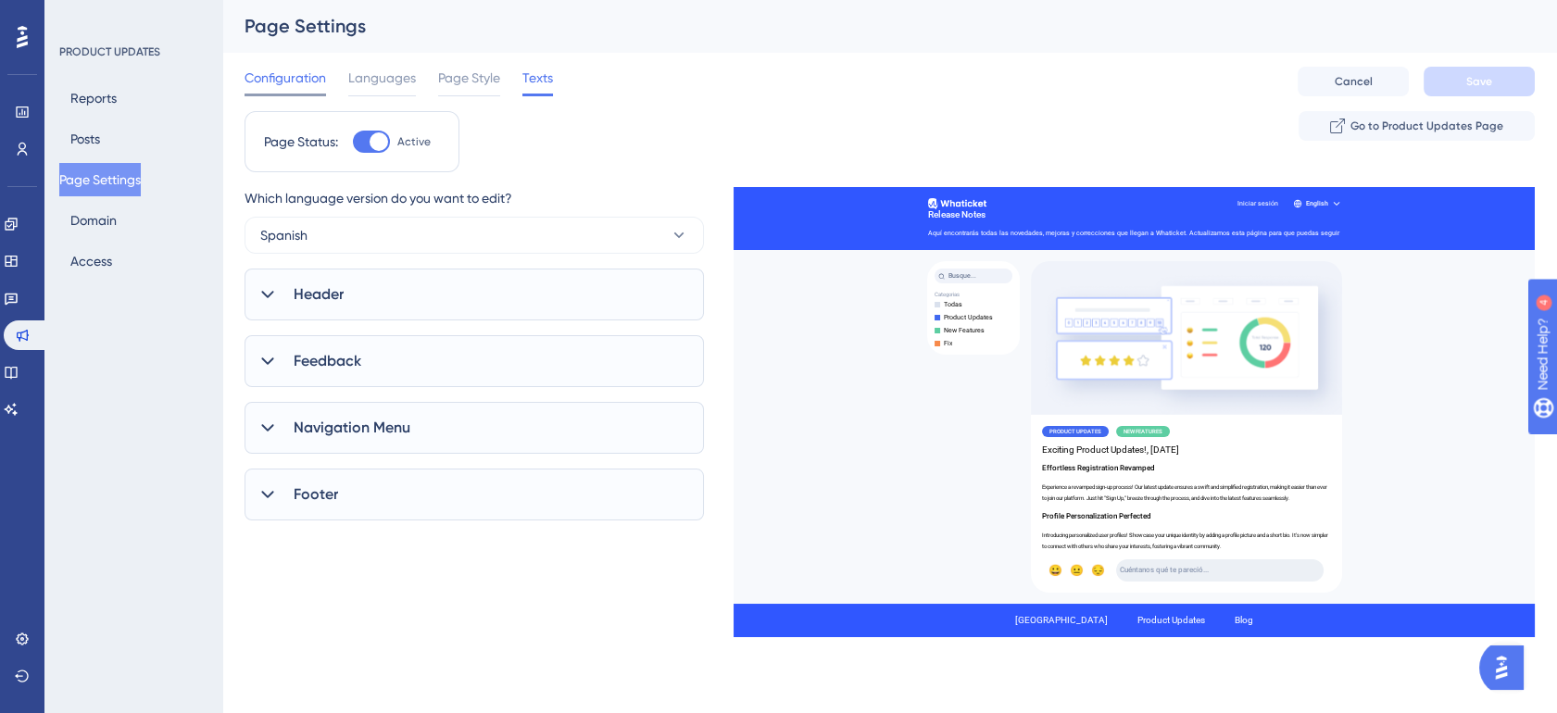
click at [289, 69] on span "Configuration" at bounding box center [286, 78] width 82 height 22
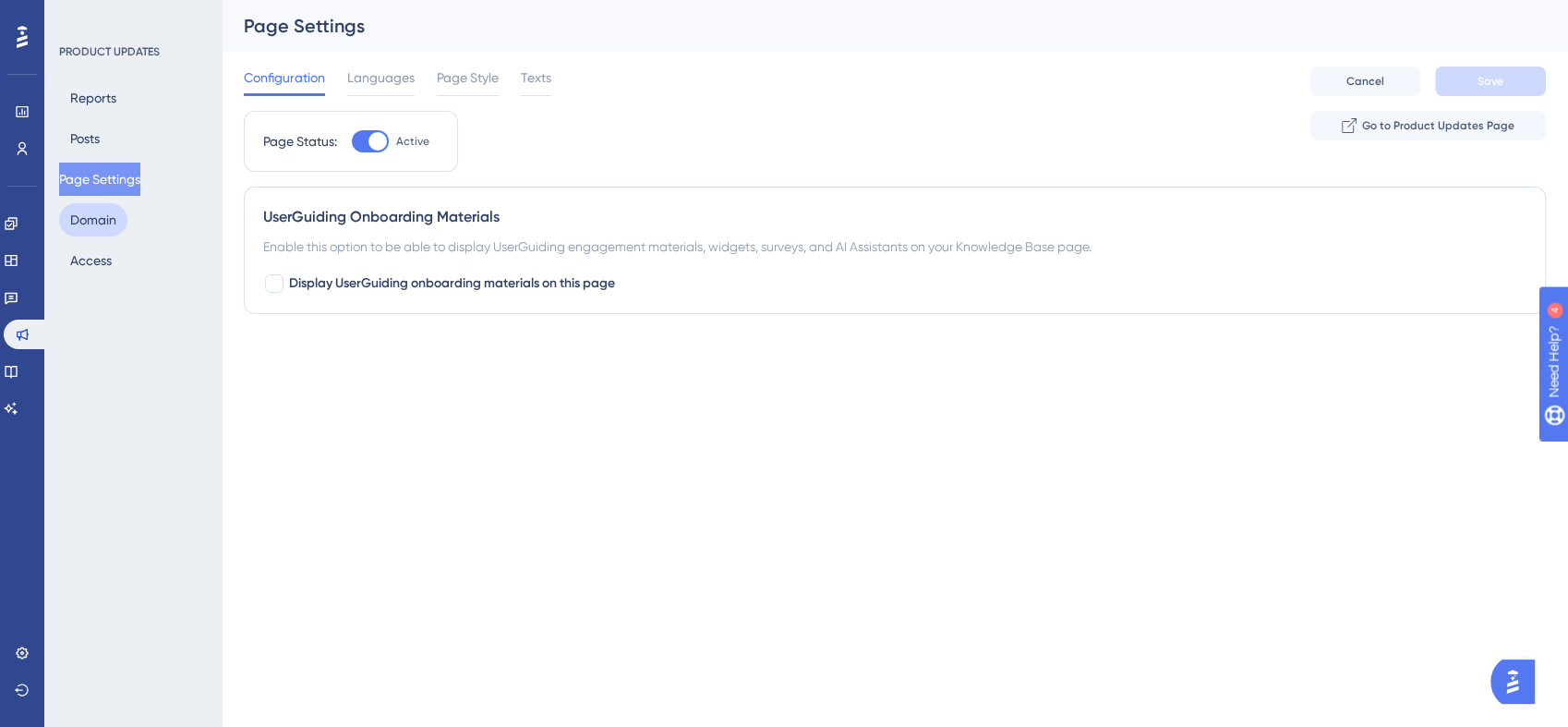
click at [111, 208] on button "Domain" at bounding box center [93, 219] width 69 height 33
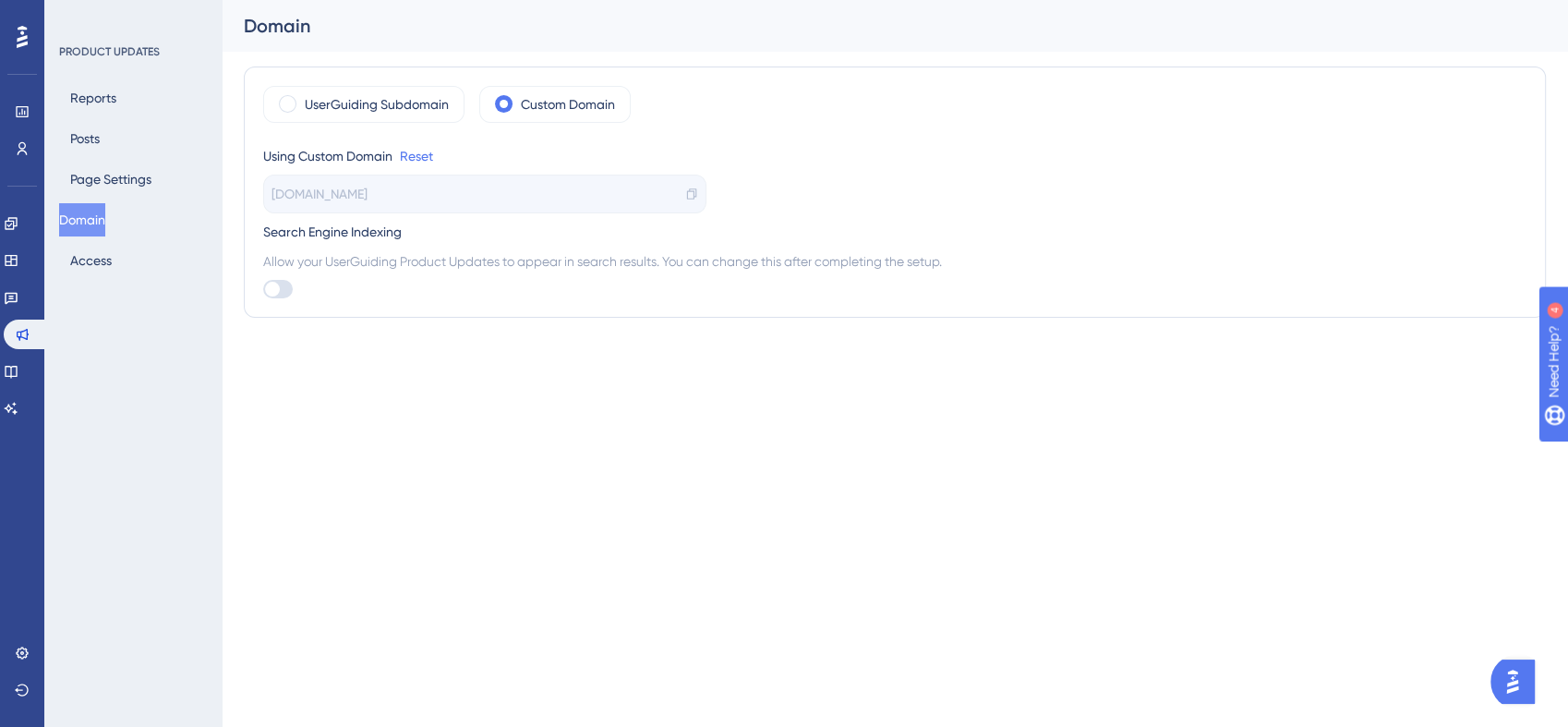
click at [671, 263] on span "Allow your UserGuiding Product Updates to appear in search results. You can cha…" at bounding box center [894, 261] width 1263 height 22
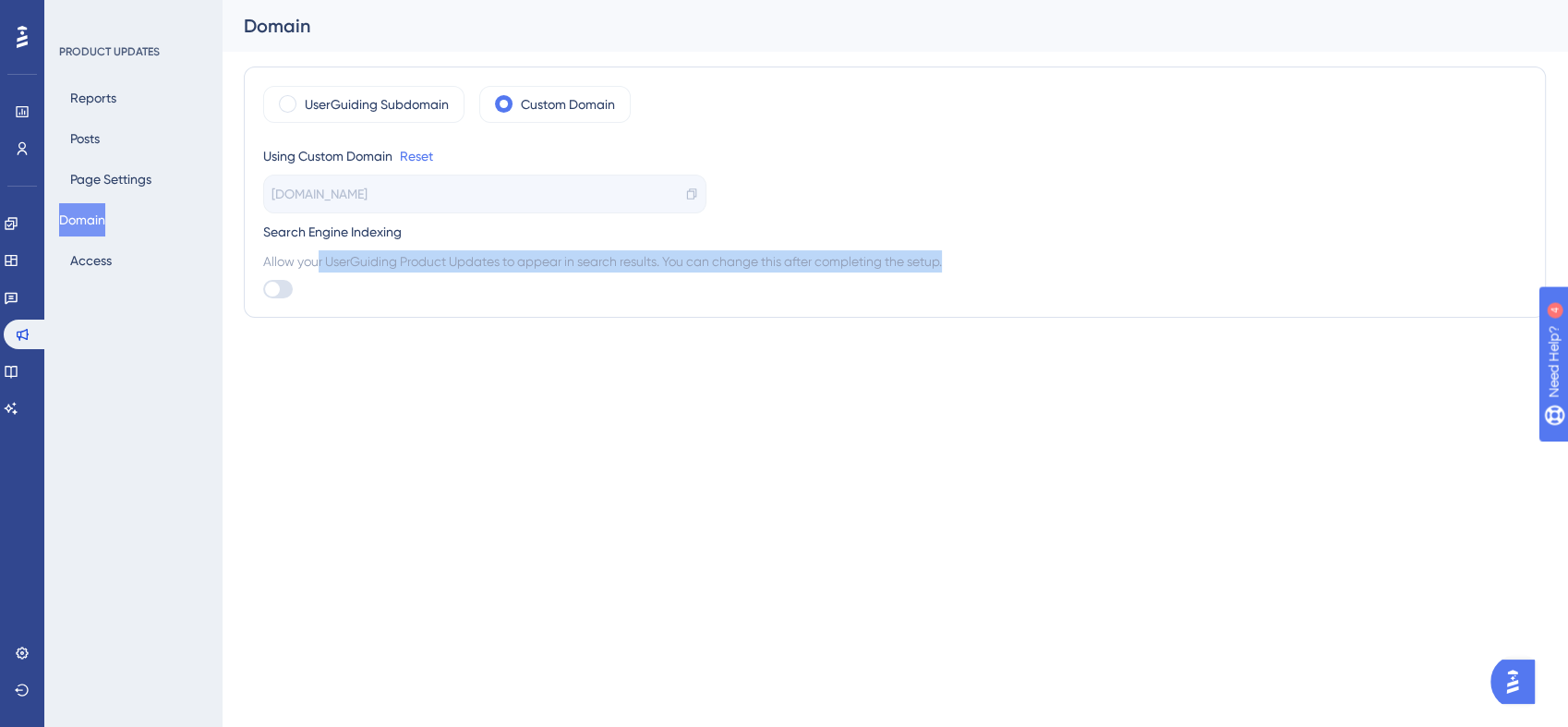
click at [671, 263] on span "Allow your UserGuiding Product Updates to appear in search results. You can cha…" at bounding box center [894, 261] width 1263 height 22
drag, startPoint x: 671, startPoint y: 263, endPoint x: 658, endPoint y: 267, distance: 13.6
click at [658, 130] on body "Performance Users Engagement Widgets Feedback Product Updates Knowledge Base AI…" at bounding box center [784, 65] width 1568 height 130
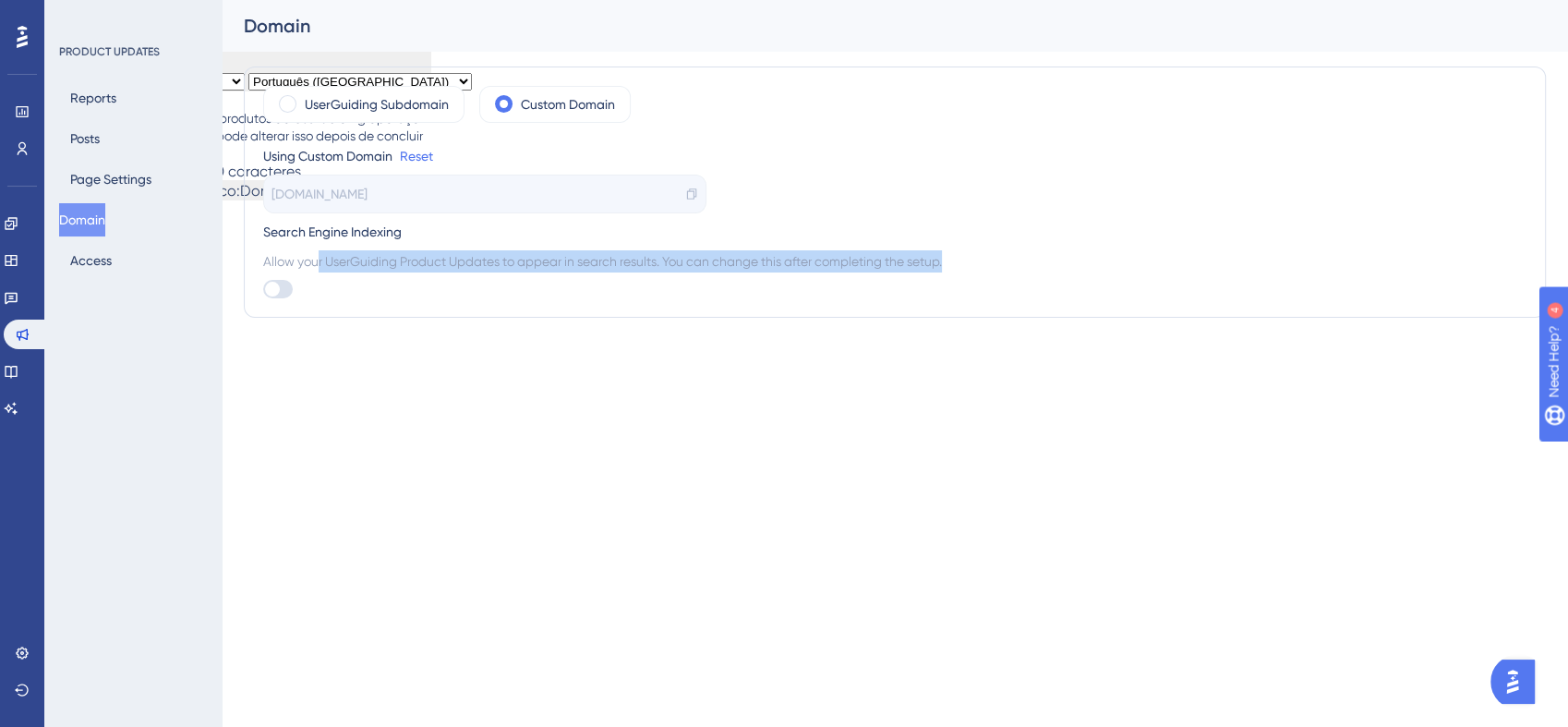
click at [953, 281] on div "Allow your UserGuiding Product Updates to appear in search results. You can cha…" at bounding box center [894, 274] width 1263 height 48
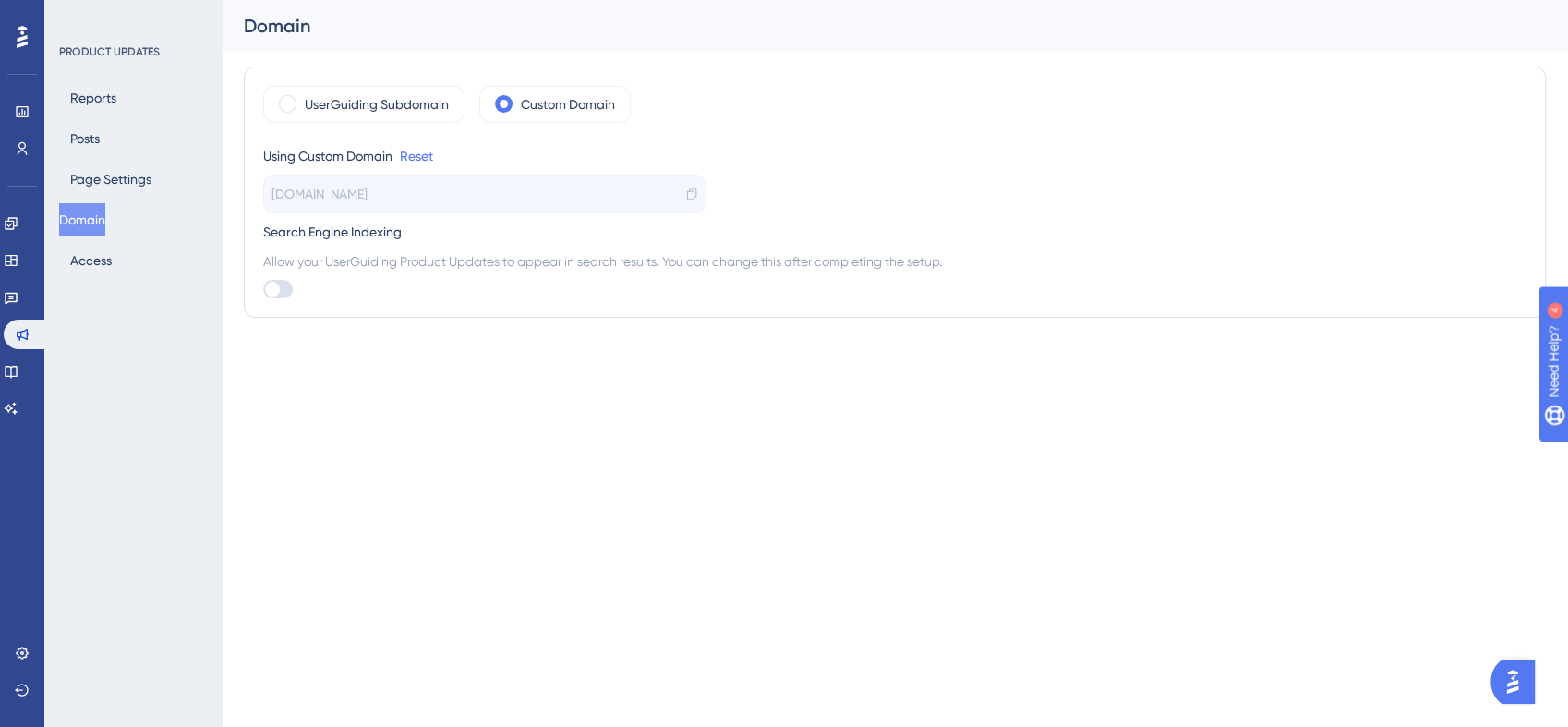
click at [330, 251] on span "Allow your UserGuiding Product Updates to appear in search results. You can cha…" at bounding box center [894, 261] width 1263 height 22
click at [276, 292] on div at bounding box center [272, 288] width 15 height 15
click at [263, 290] on input "checkbox" at bounding box center [262, 289] width 1 height 1
checkbox input "true"
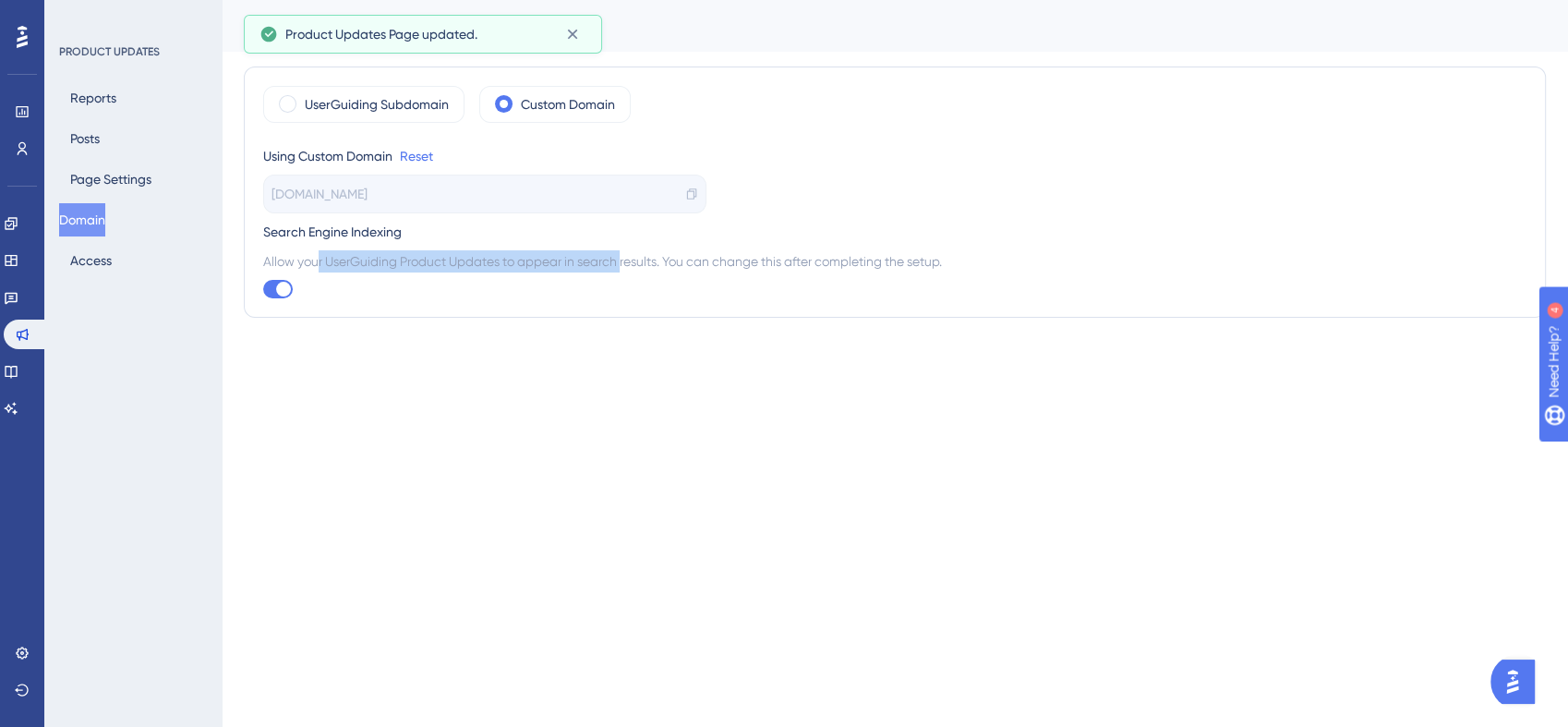
drag, startPoint x: 261, startPoint y: 258, endPoint x: 574, endPoint y: 258, distance: 313.0
click at [574, 258] on div "UserGuiding Subdomain Custom Domain Using Custom Domain Reset [DOMAIN_NAME] Sea…" at bounding box center [895, 192] width 1302 height 251
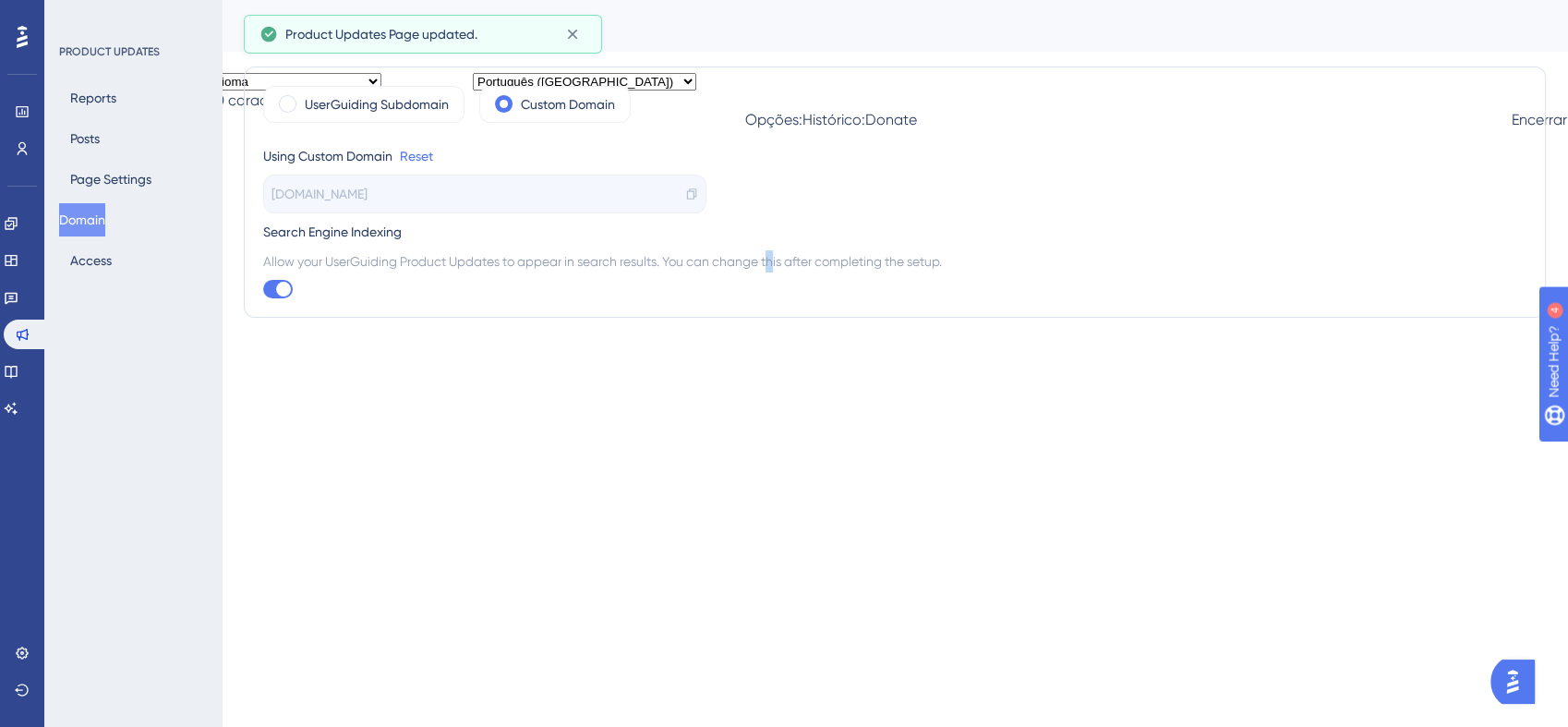
drag, startPoint x: 574, startPoint y: 258, endPoint x: 696, endPoint y: 273, distance: 122.9
click at [717, 273] on div "Allow your UserGuiding Product Updates to appear in search results. You can cha…" at bounding box center [894, 274] width 1263 height 48
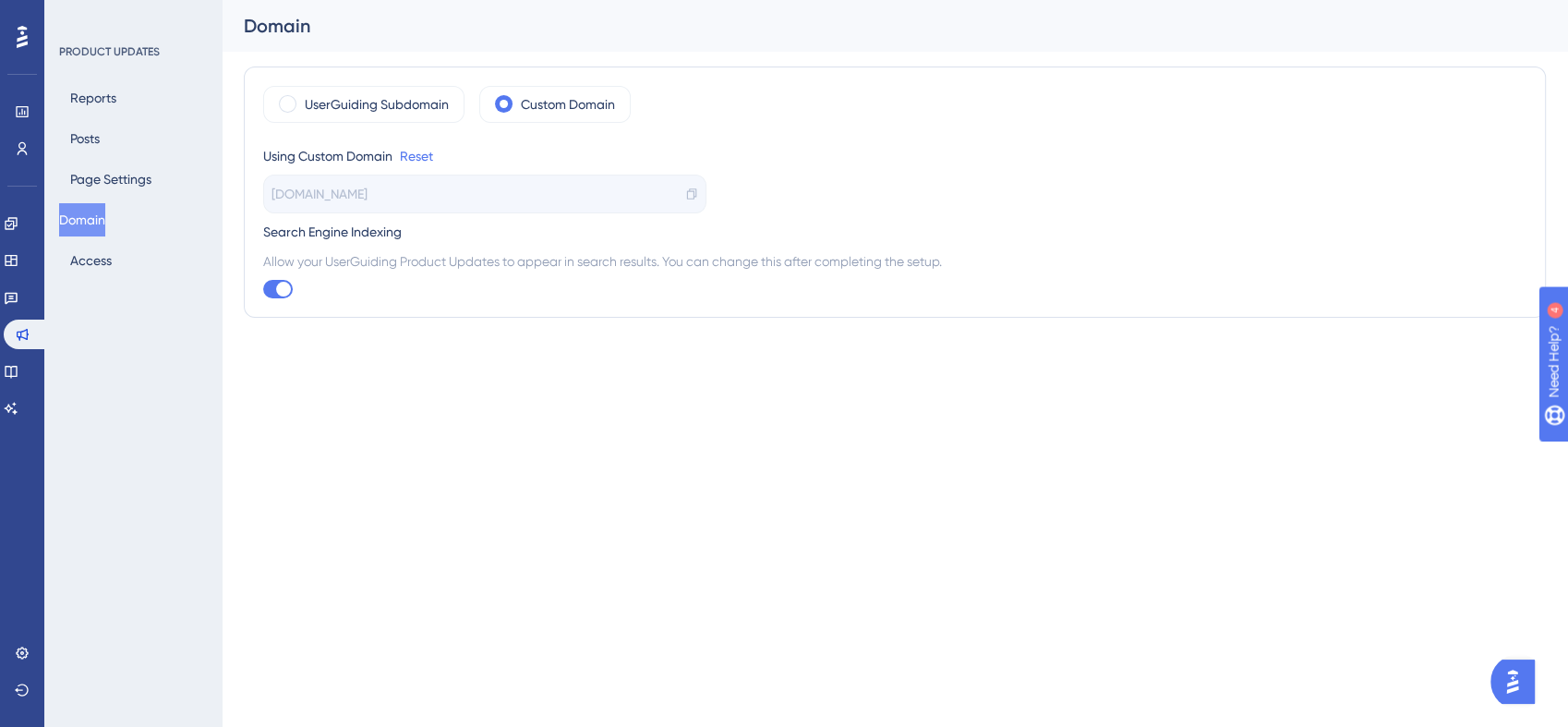
click at [267, 266] on span "Allow your UserGuiding Product Updates to appear in search results. You can cha…" at bounding box center [894, 261] width 1263 height 22
drag, startPoint x: 265, startPoint y: 266, endPoint x: 956, endPoint y: 265, distance: 691.0
click at [956, 265] on span "Allow your UserGuiding Product Updates to appear in search results. You can cha…" at bounding box center [894, 261] width 1263 height 22
drag, startPoint x: 956, startPoint y: 265, endPoint x: 887, endPoint y: 344, distance: 104.9
click at [0, 0] on div "Performance Users Engagement Widgets Feedback Product Updates Knowledge Base AI…" at bounding box center [0, 0] width 0 height 0
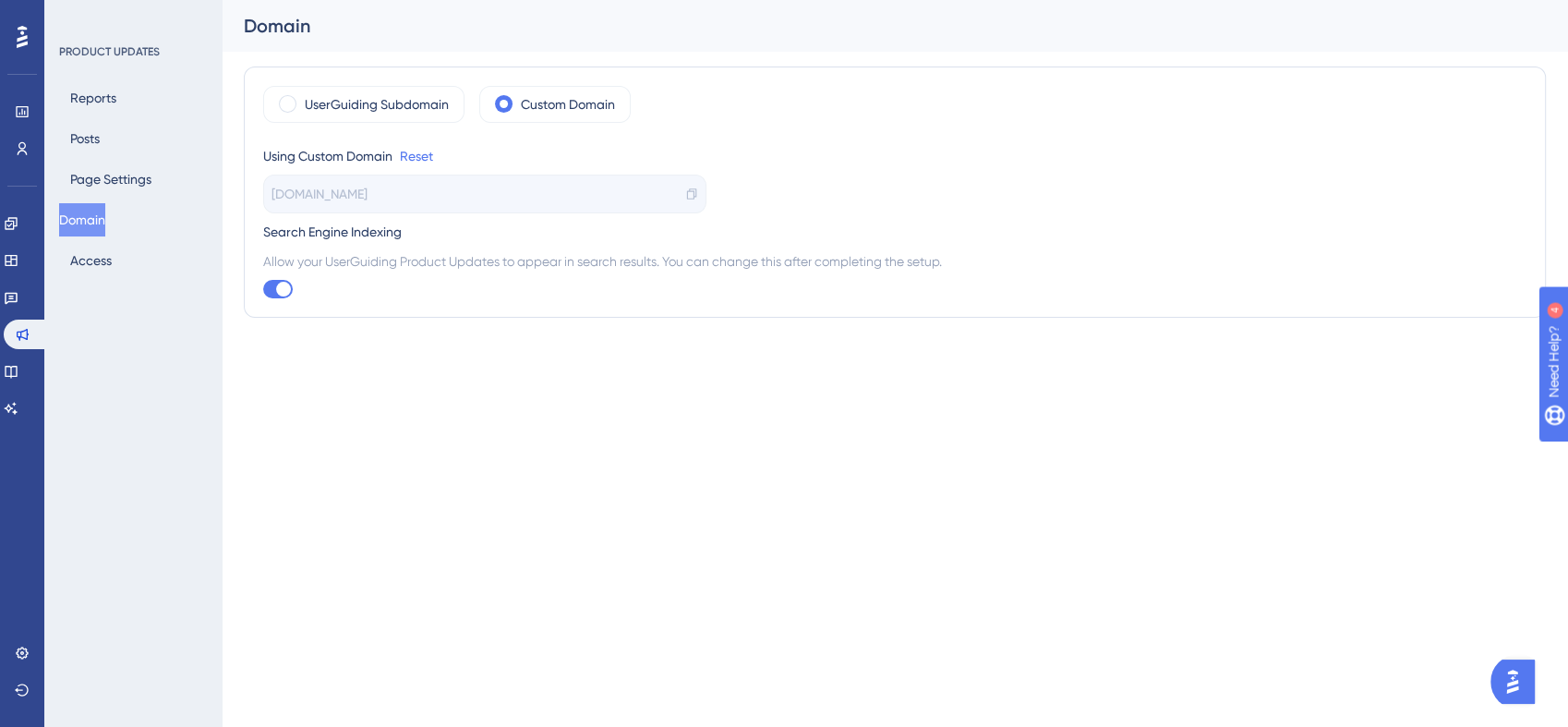
click at [881, 289] on div "Allow your UserGuiding Product Updates to appear in search results. You can cha…" at bounding box center [894, 274] width 1263 height 48
click at [111, 102] on button "Reports" at bounding box center [93, 98] width 69 height 33
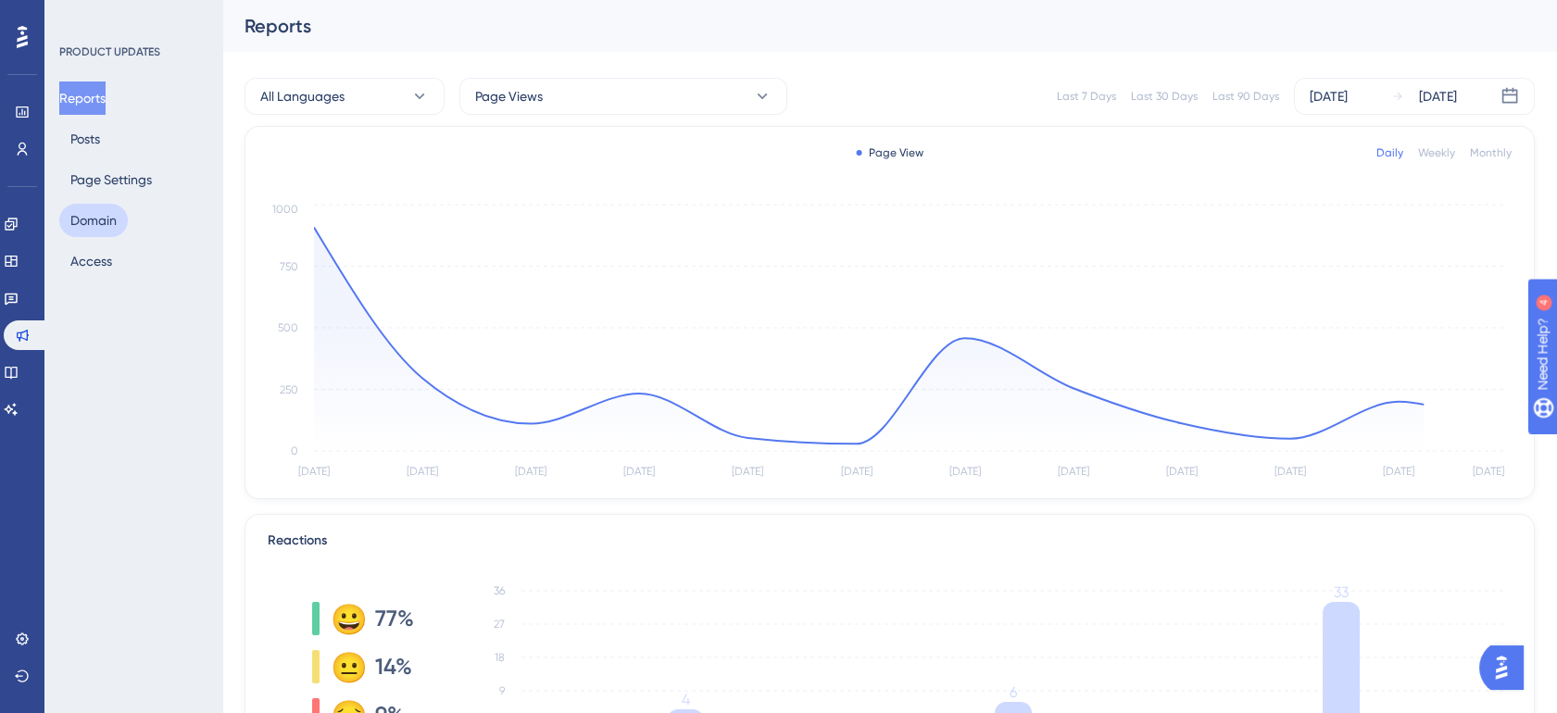
click at [96, 226] on button "Domain" at bounding box center [93, 220] width 69 height 33
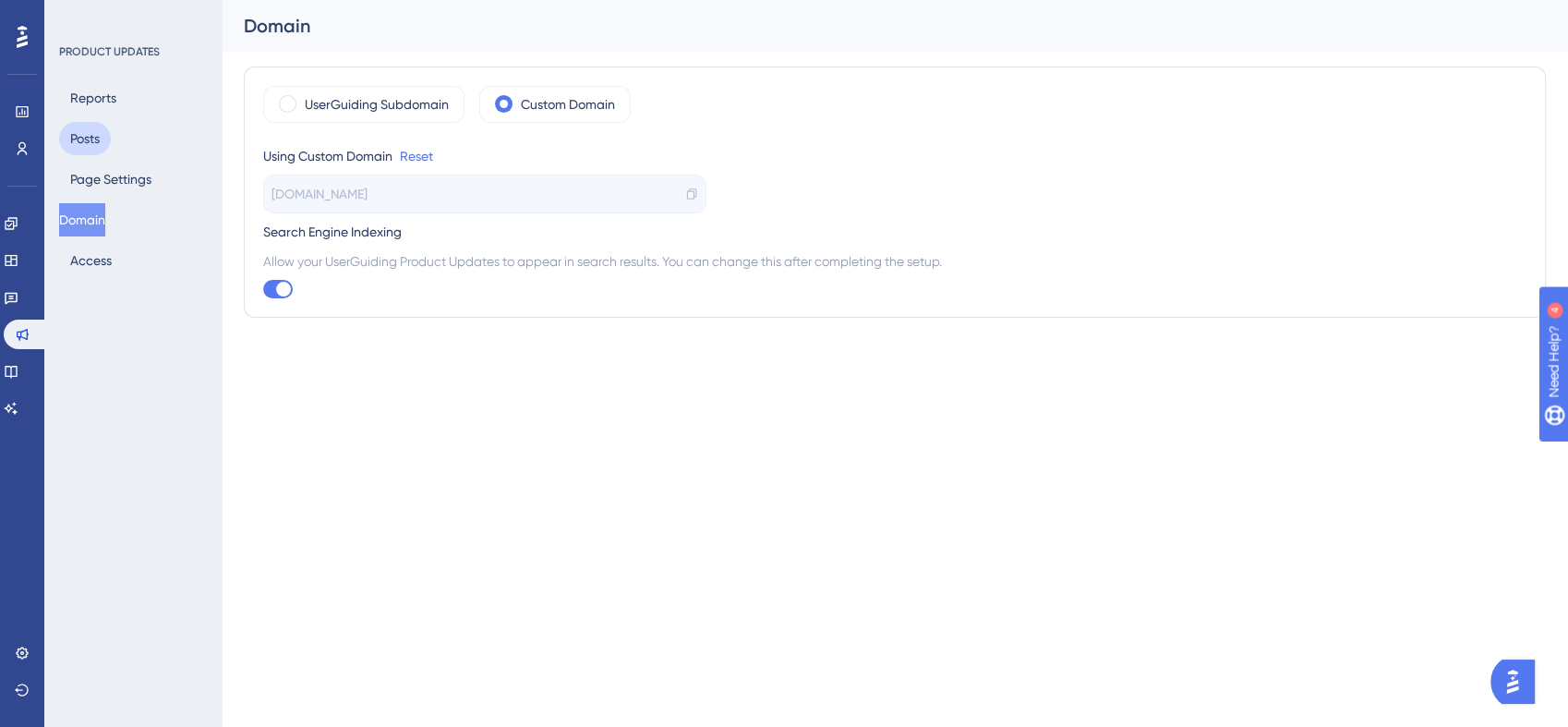
click at [82, 133] on button "Posts" at bounding box center [85, 138] width 52 height 33
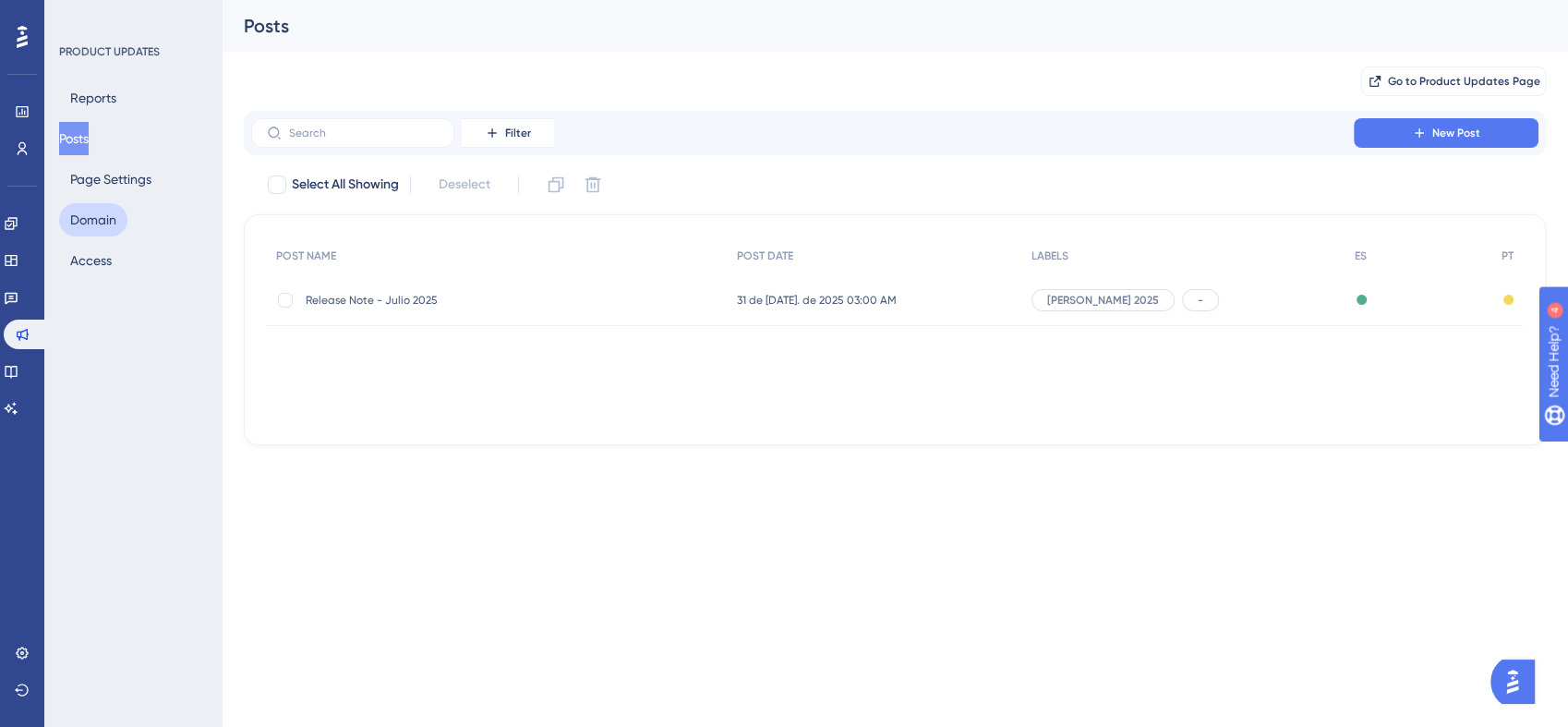
click at [82, 226] on button "Domain" at bounding box center [93, 219] width 69 height 33
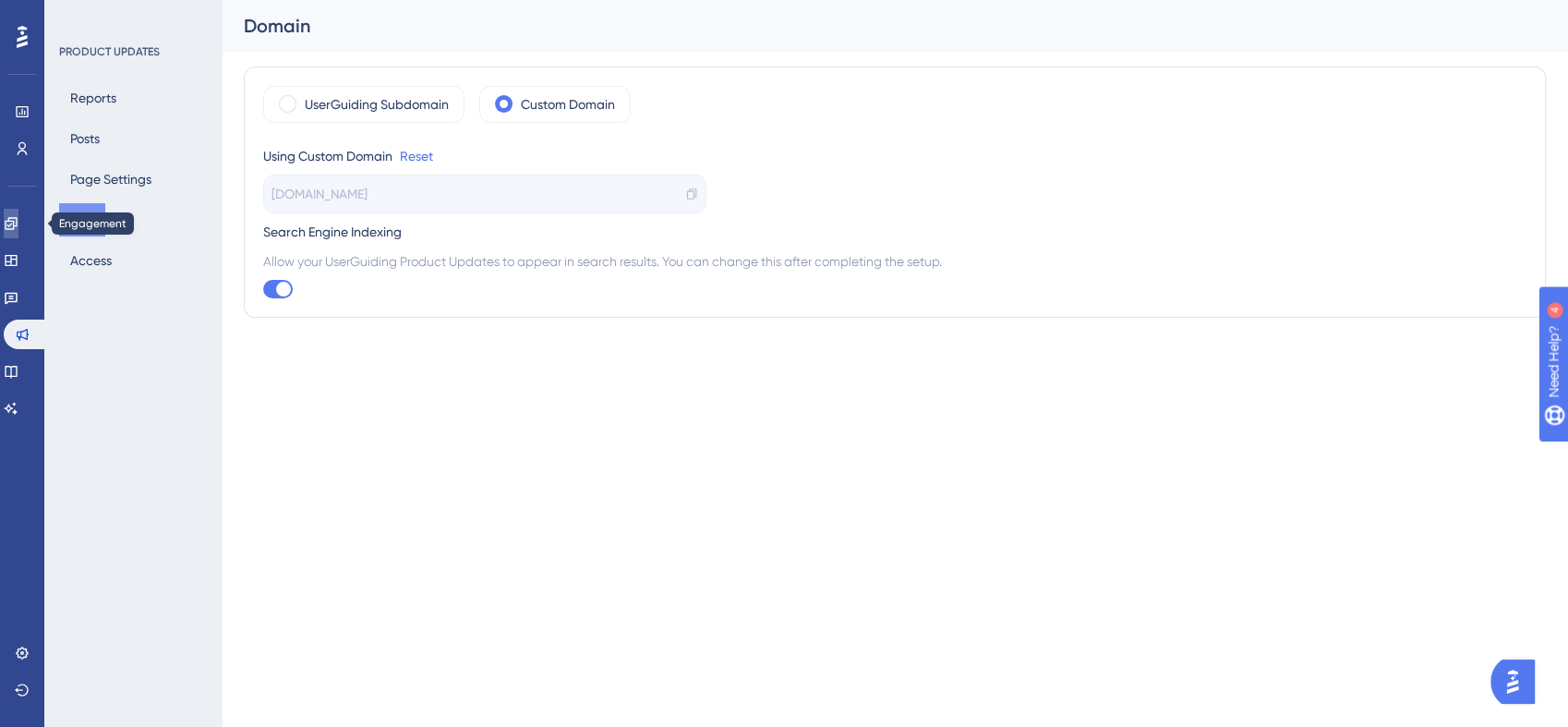
click at [17, 226] on icon at bounding box center [11, 223] width 12 height 12
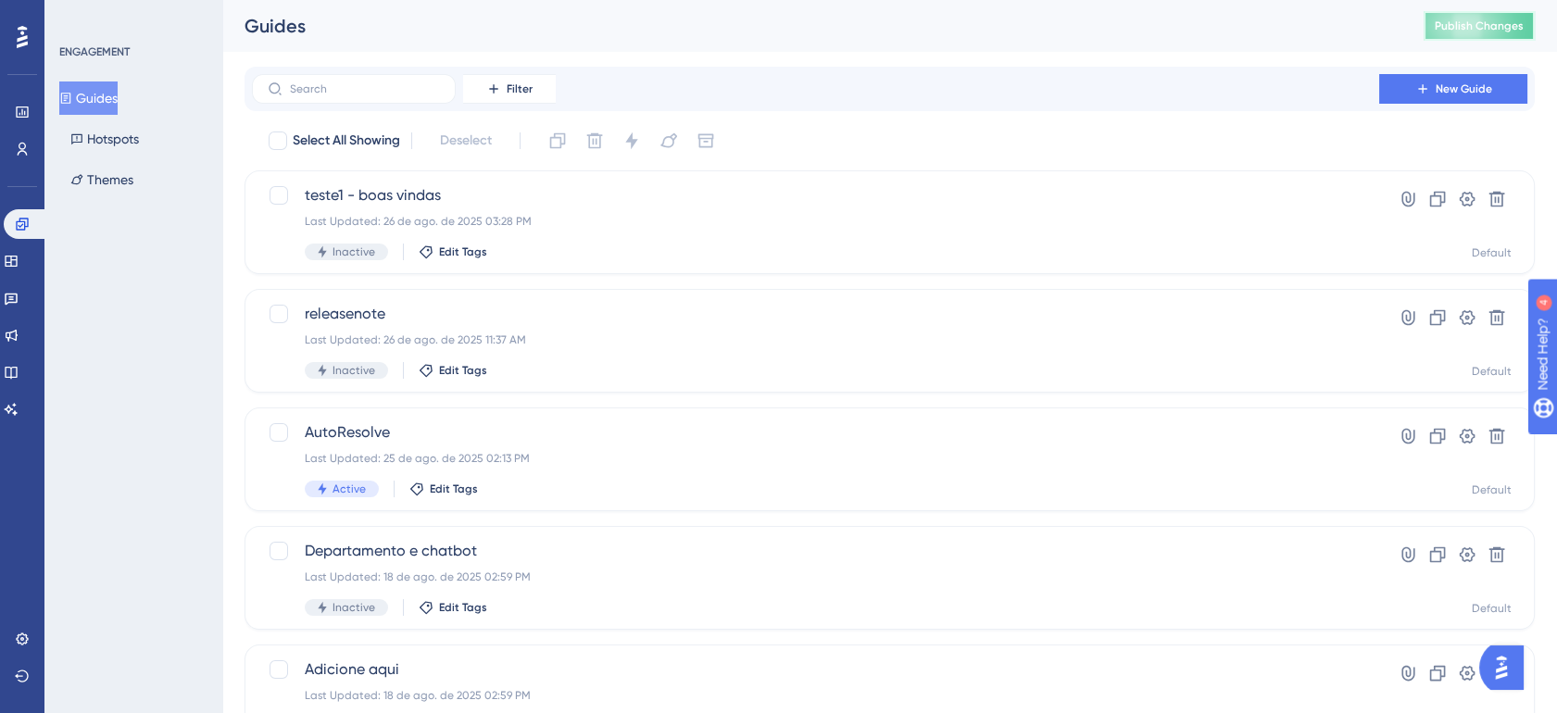
click at [1475, 28] on span "Publish Changes" at bounding box center [1479, 26] width 89 height 15
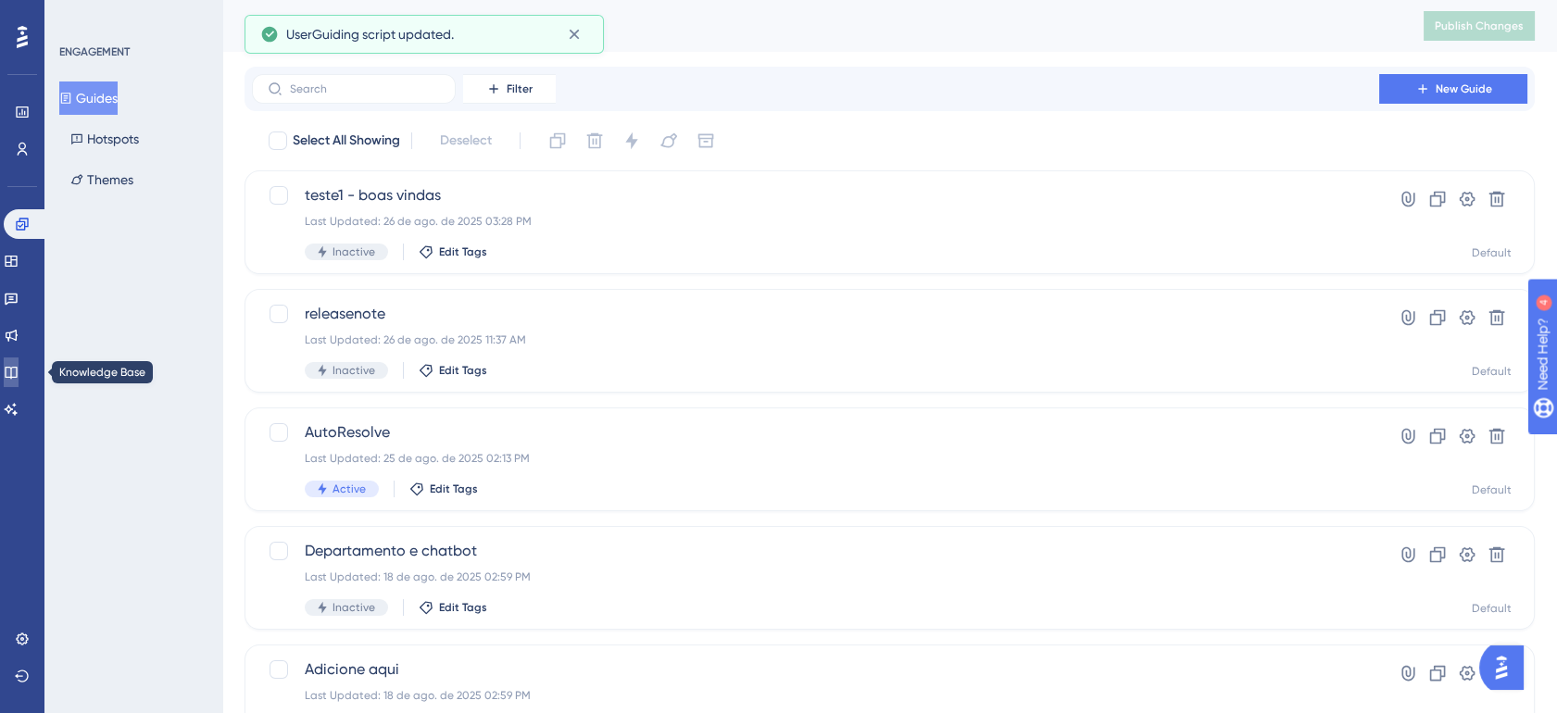
click at [19, 369] on icon at bounding box center [11, 372] width 15 height 15
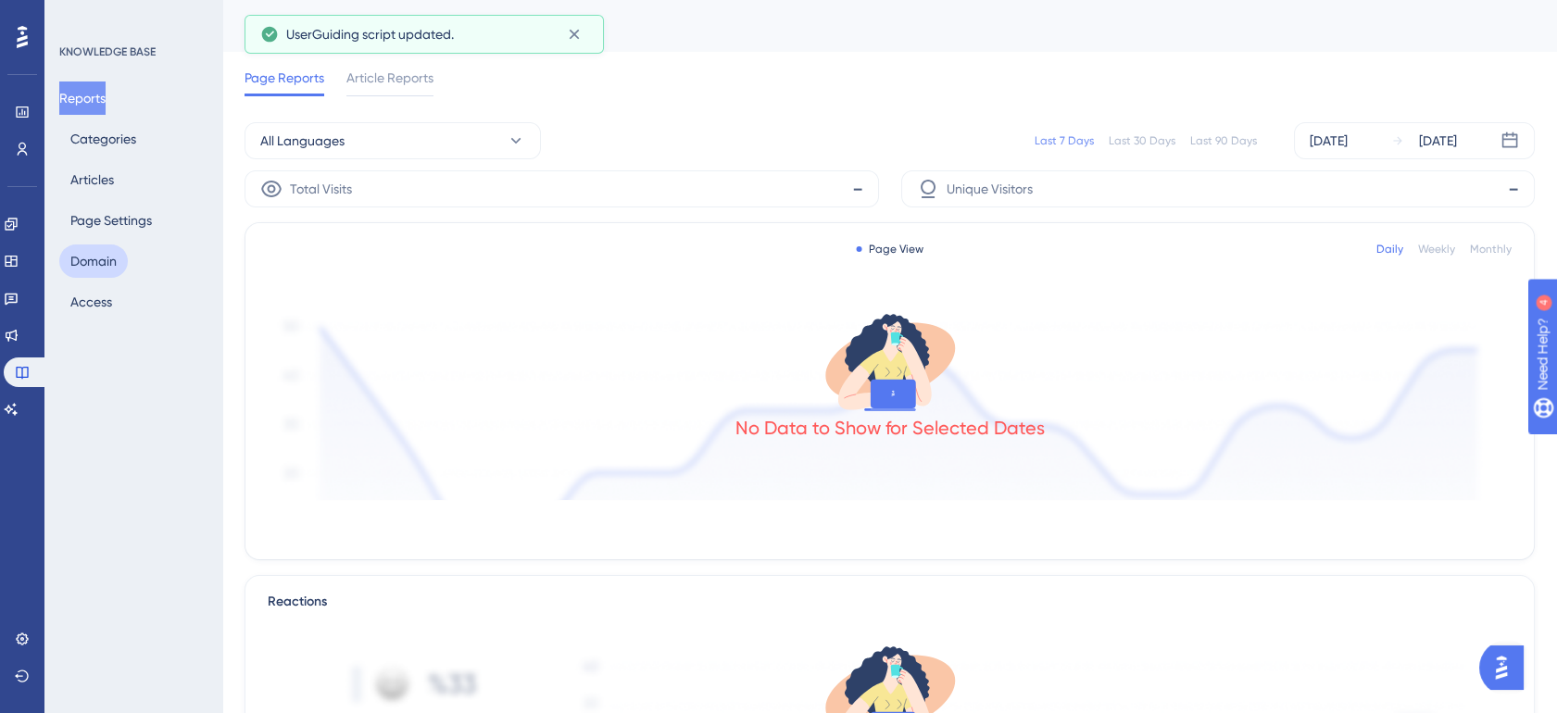
click at [112, 262] on button "Domain" at bounding box center [93, 261] width 69 height 33
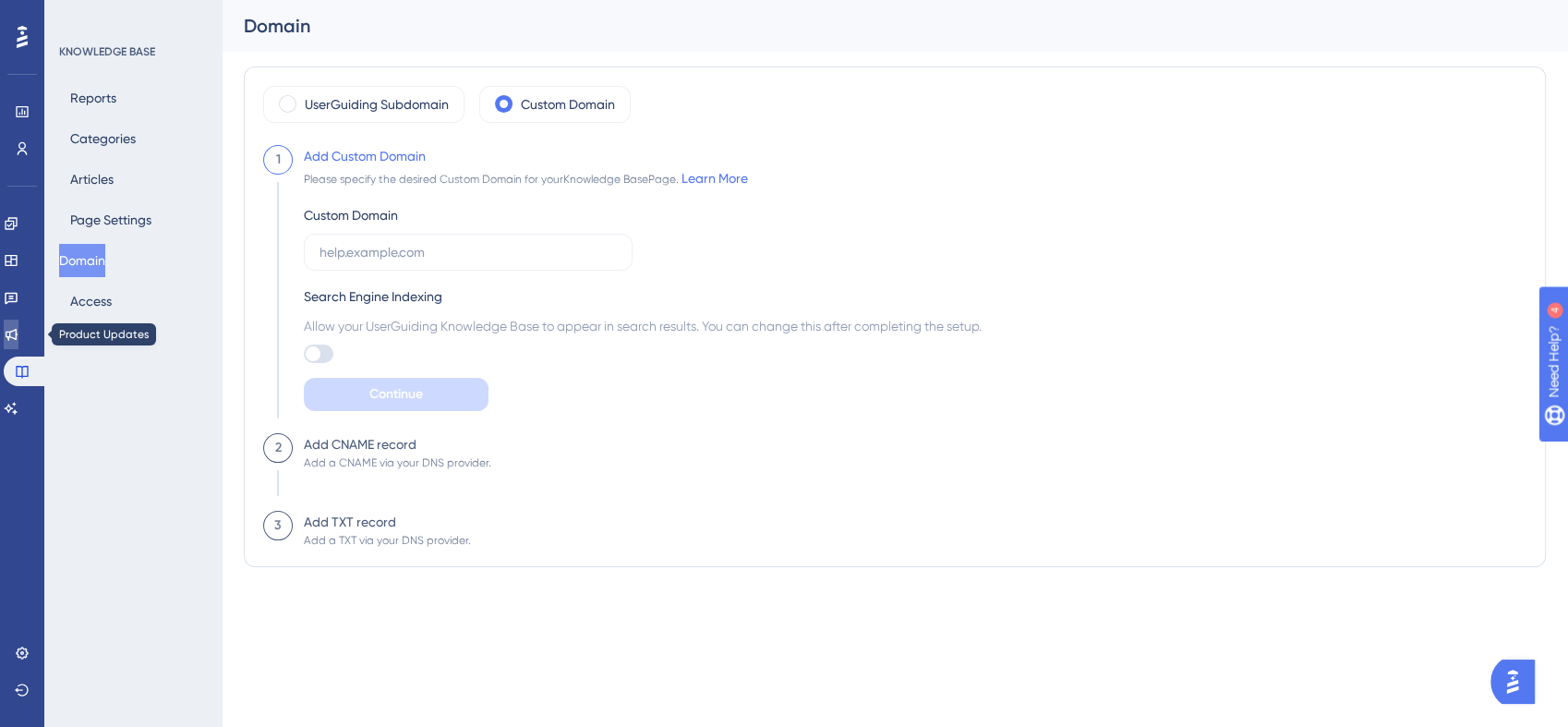
drag, startPoint x: 15, startPoint y: 332, endPoint x: 79, endPoint y: 312, distance: 67.1
click at [15, 332] on icon at bounding box center [11, 334] width 15 height 15
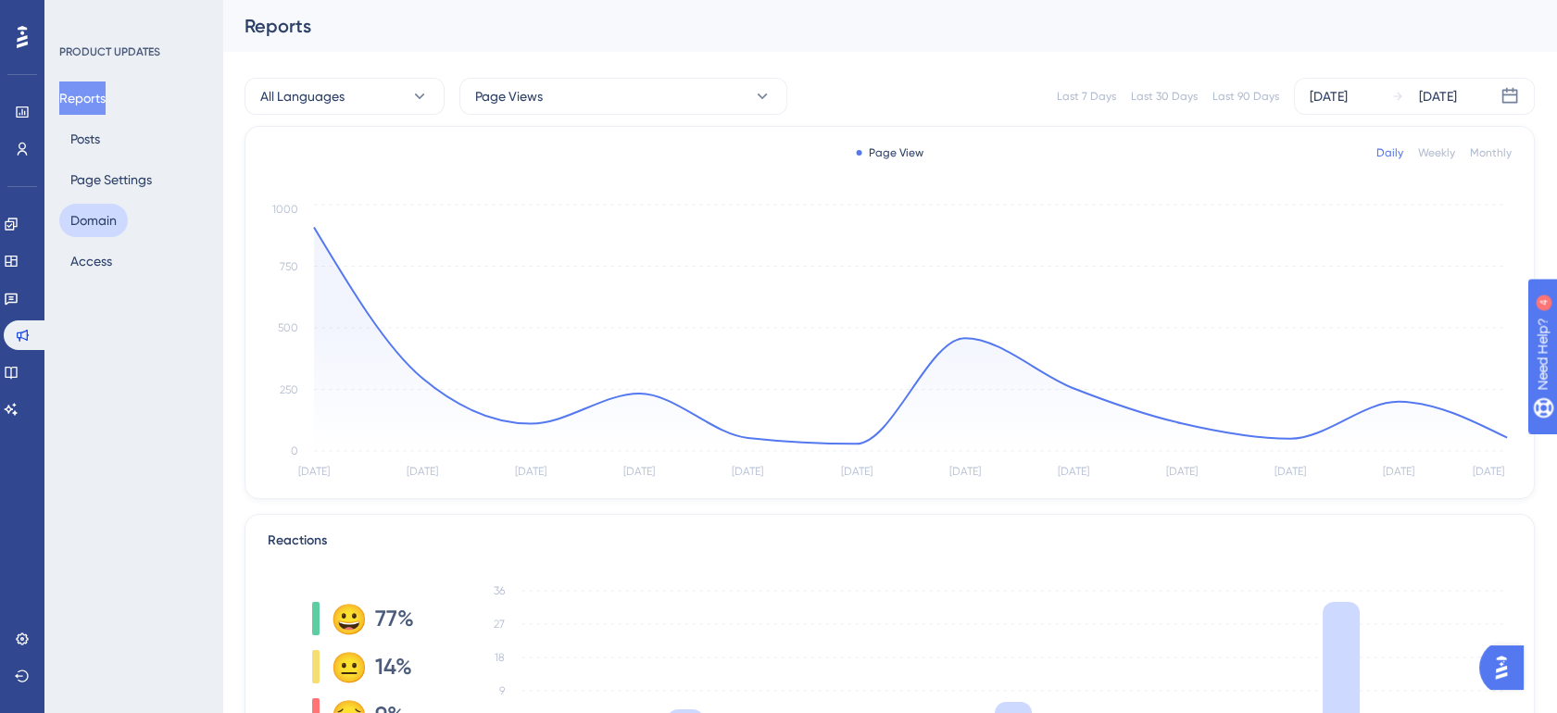
click at [84, 210] on button "Domain" at bounding box center [93, 220] width 69 height 33
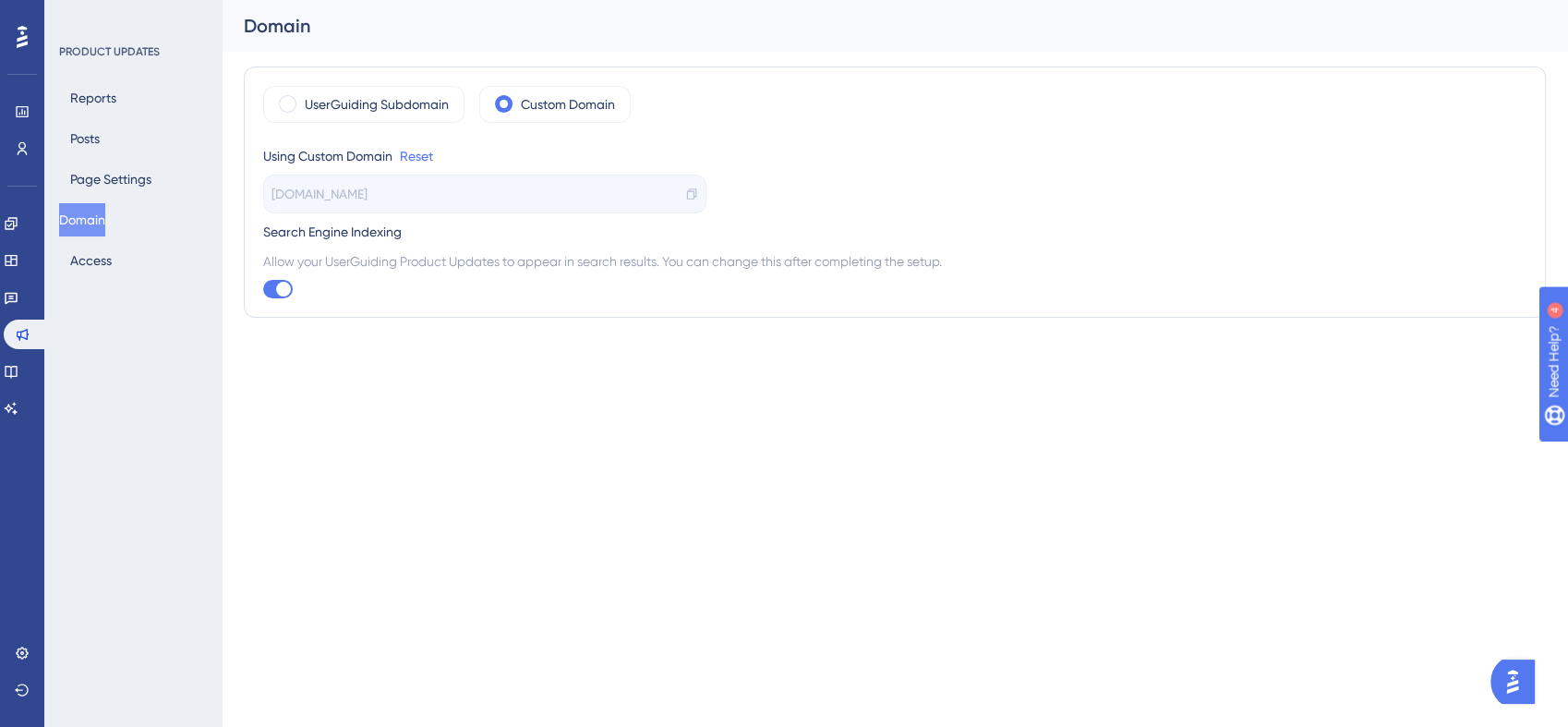
click at [340, 193] on span "[DOMAIN_NAME]" at bounding box center [319, 193] width 96 height 22
drag, startPoint x: 340, startPoint y: 193, endPoint x: 390, endPoint y: 206, distance: 51.7
click at [390, 206] on div "[DOMAIN_NAME]" at bounding box center [484, 193] width 444 height 39
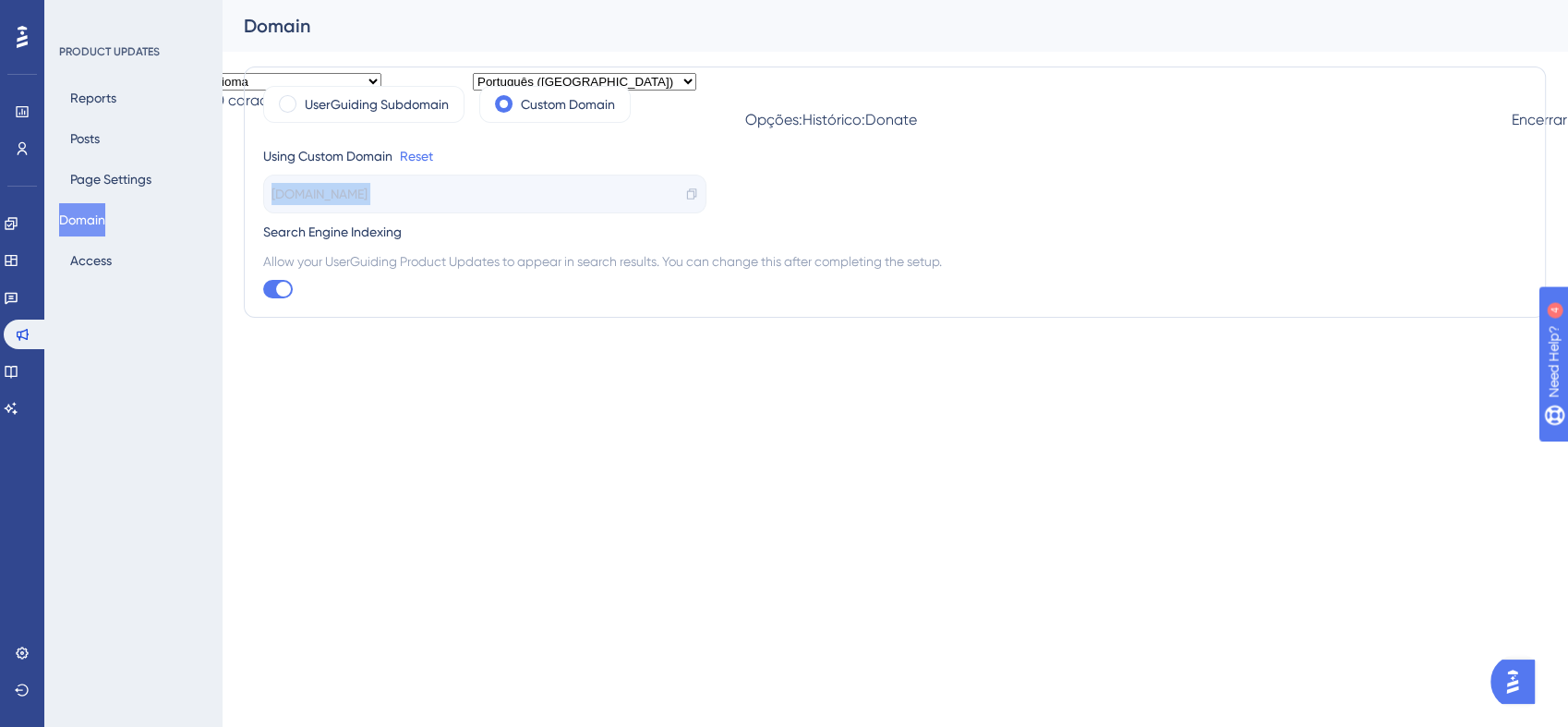
click at [431, 187] on div "[DOMAIN_NAME]" at bounding box center [484, 193] width 444 height 39
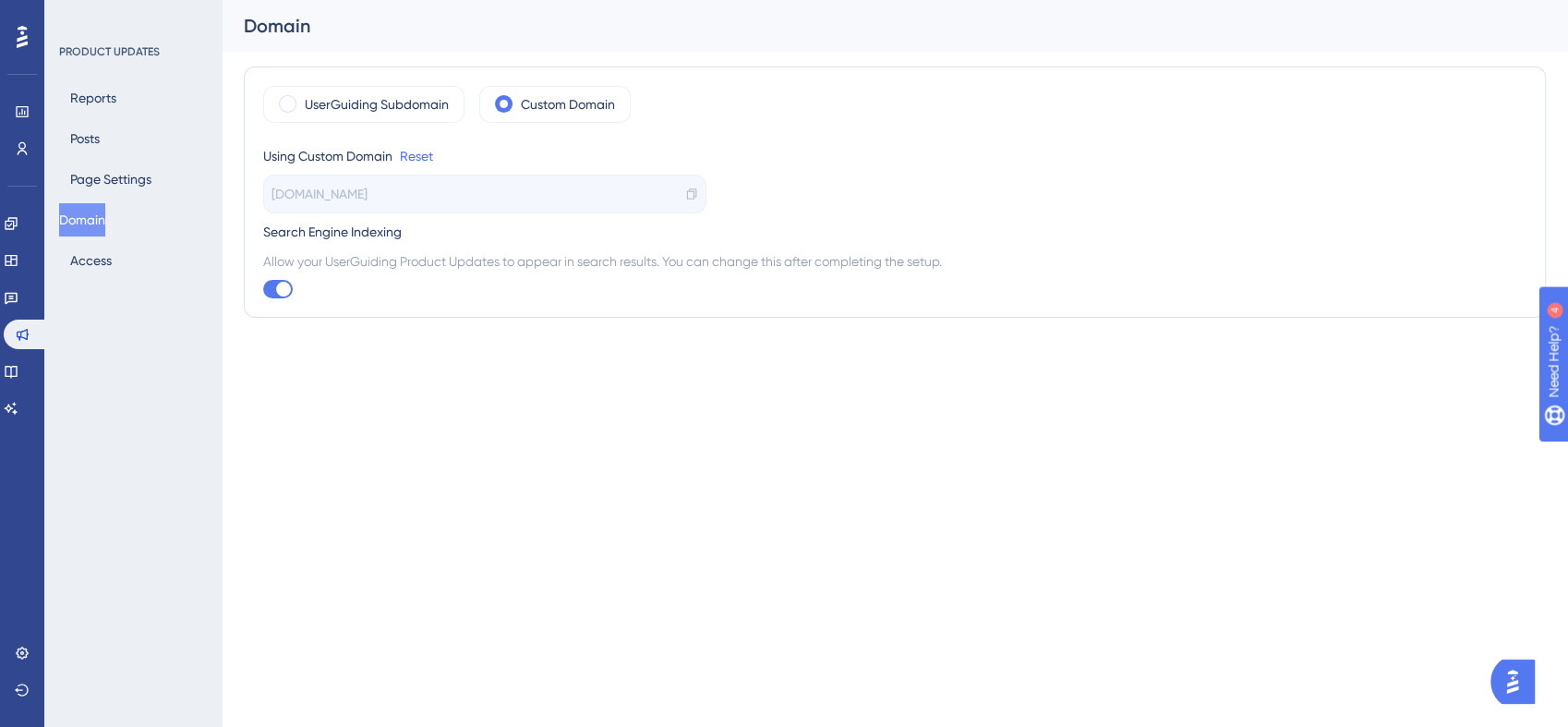
drag, startPoint x: 410, startPoint y: 197, endPoint x: 492, endPoint y: 197, distance: 82.0
click at [411, 197] on div "[DOMAIN_NAME]" at bounding box center [484, 193] width 444 height 39
click at [998, 0] on html "Performance Users Engagement Widgets Feedback Product Updates Knowledge Base AI…" at bounding box center [784, 0] width 1568 height 0
